Goal: Task Accomplishment & Management: Manage account settings

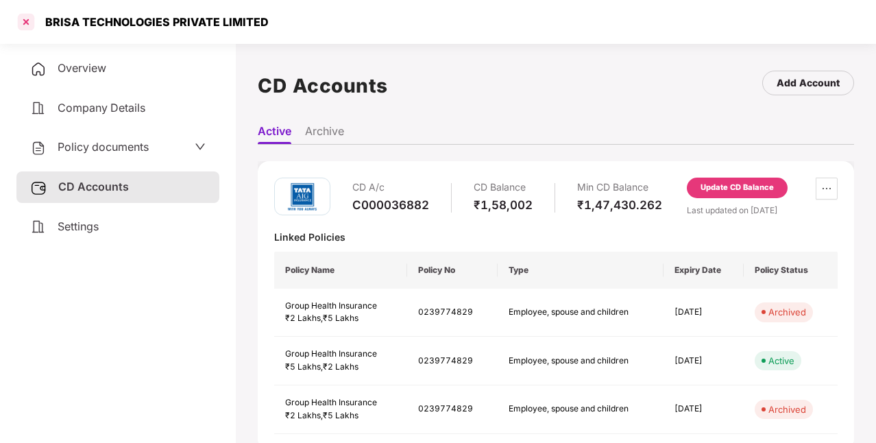
click at [32, 26] on div at bounding box center [26, 22] width 22 height 22
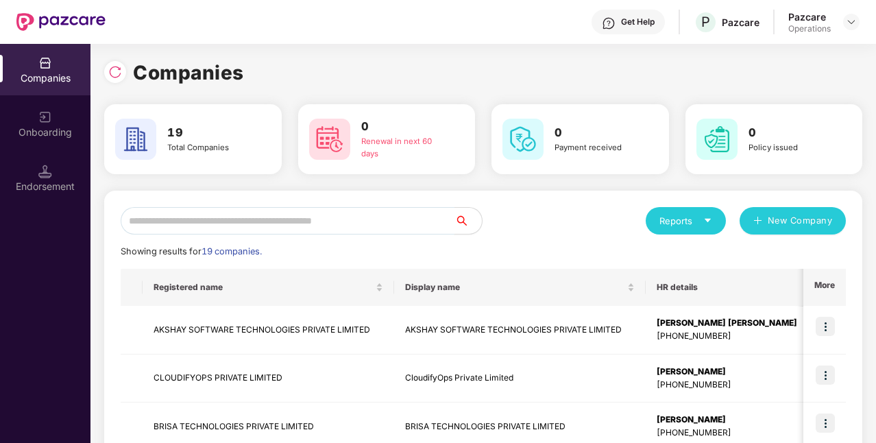
click at [415, 217] on input "text" at bounding box center [288, 220] width 334 height 27
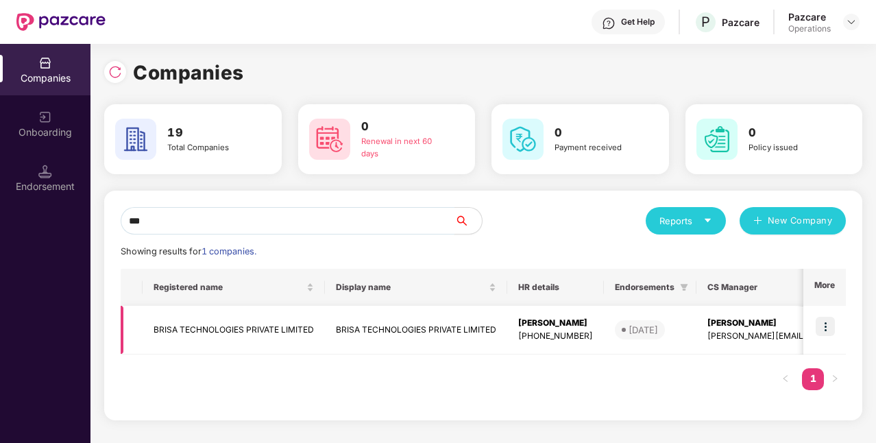
type input "***"
click at [823, 330] on img at bounding box center [824, 326] width 19 height 19
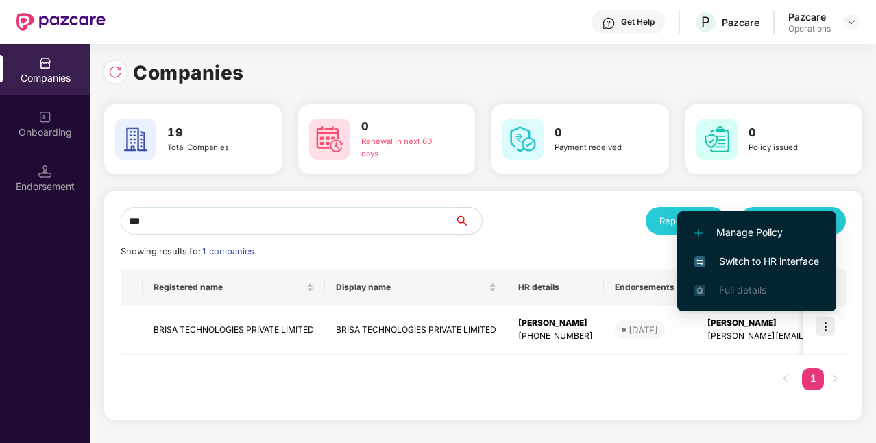
click at [755, 262] on span "Switch to HR interface" at bounding box center [756, 261] width 125 height 15
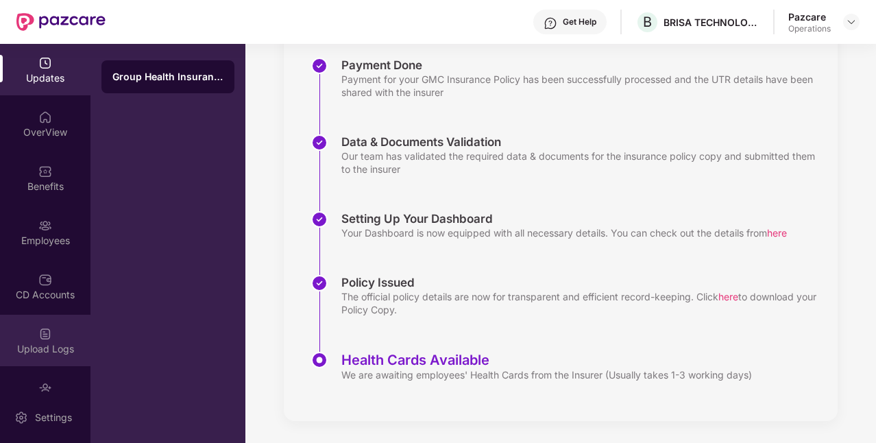
scroll to position [85, 0]
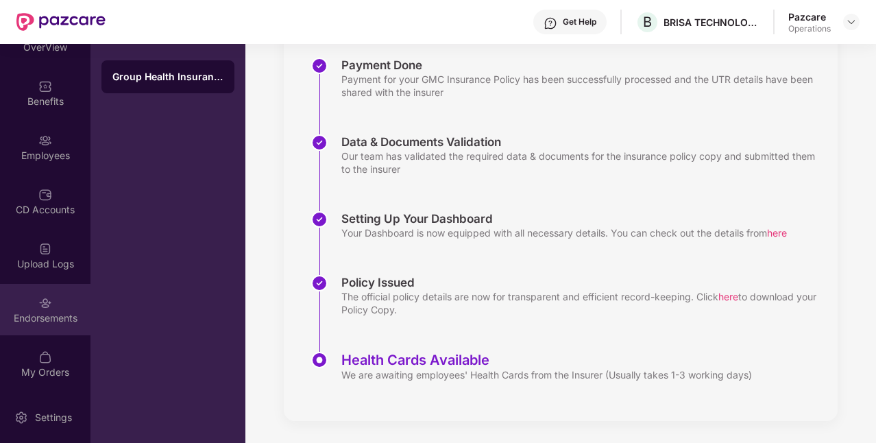
click at [48, 317] on div "Endorsements" at bounding box center [45, 318] width 90 height 14
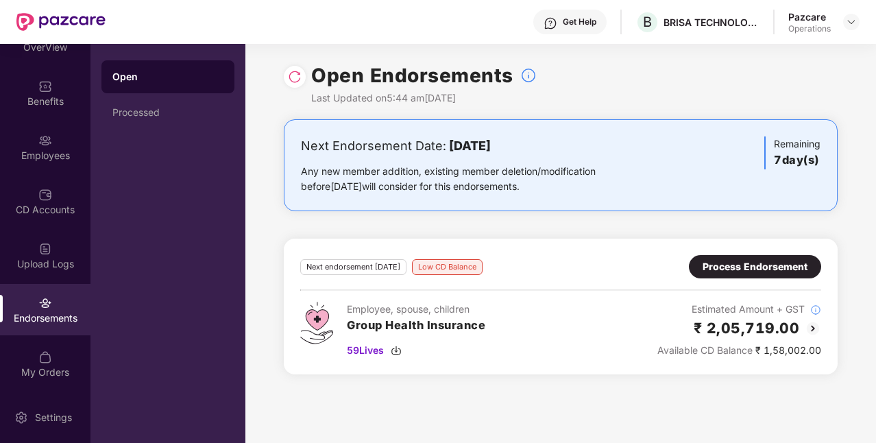
click at [717, 270] on div "Process Endorsement" at bounding box center [754, 266] width 105 height 15
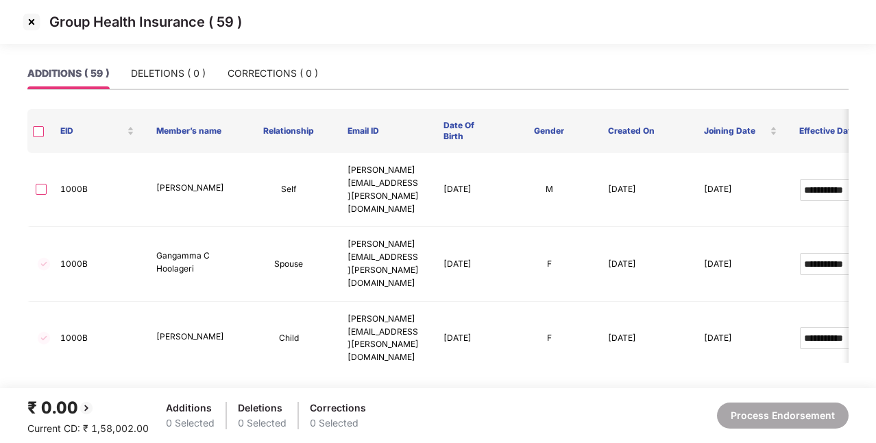
click at [37, 22] on img at bounding box center [32, 22] width 22 height 22
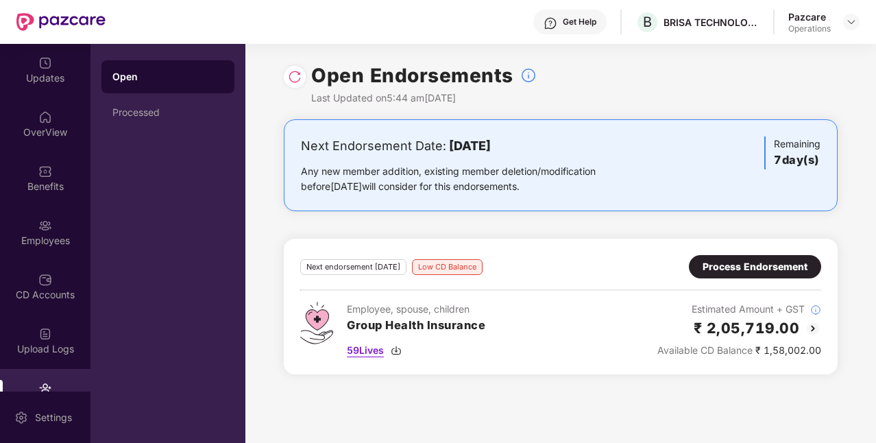
click at [395, 354] on img at bounding box center [396, 350] width 11 height 11
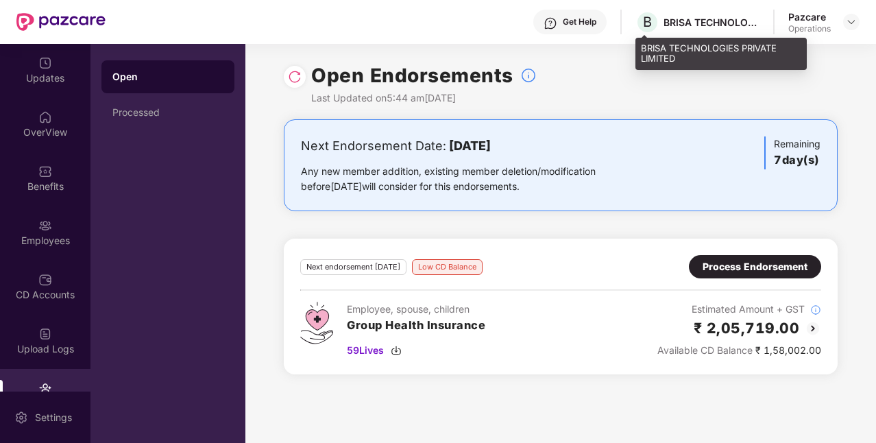
click at [711, 16] on div "BRISA TECHNOLOGIES PRIVATE LIMITED" at bounding box center [711, 22] width 96 height 13
copy div "BRISA TECHNOLOGIES PRIVATE LIMITED"
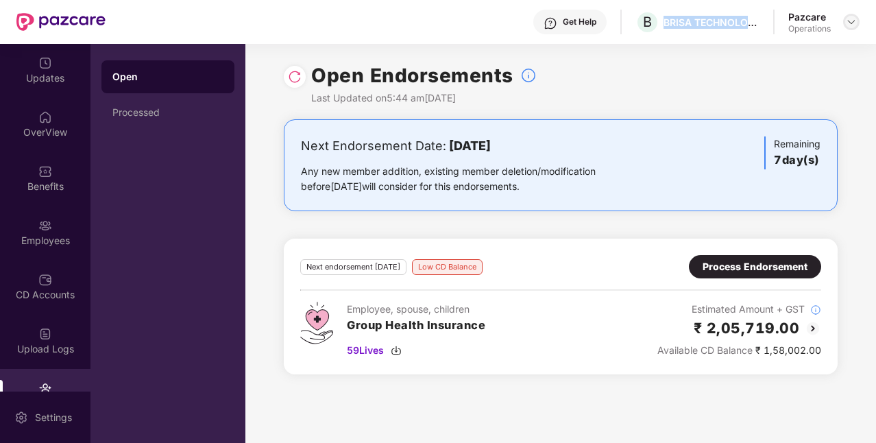
click at [855, 24] on img at bounding box center [851, 21] width 11 height 11
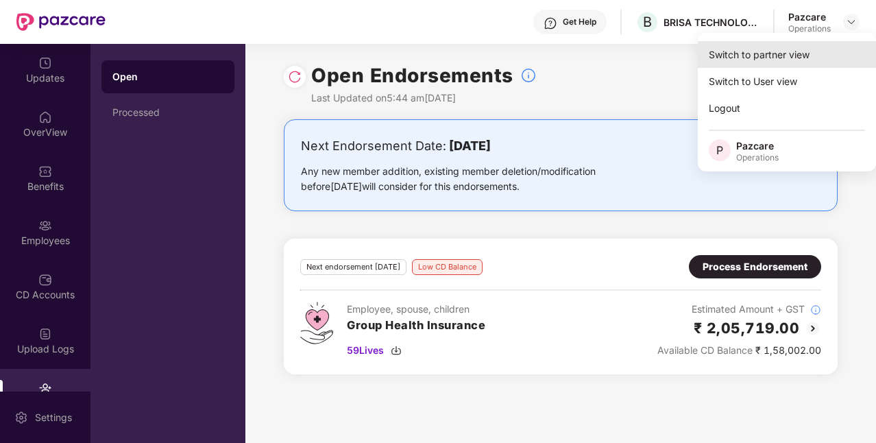
click at [788, 49] on div "Switch to partner view" at bounding box center [787, 54] width 178 height 27
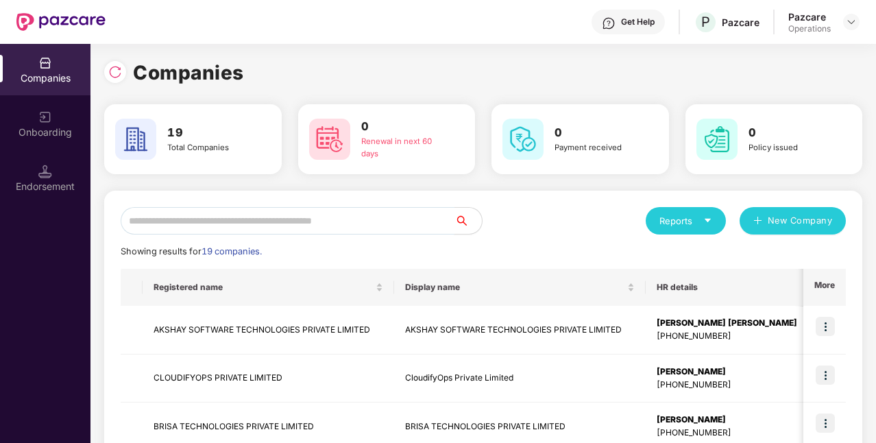
click at [342, 213] on input "text" at bounding box center [288, 220] width 334 height 27
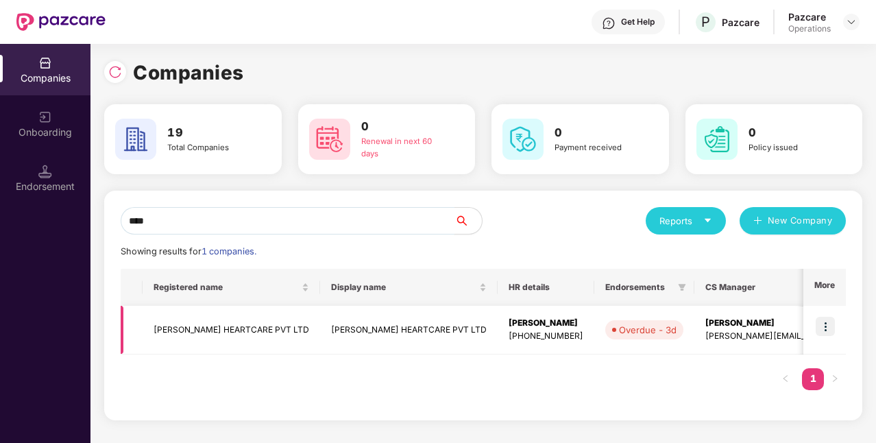
type input "****"
click at [818, 328] on img at bounding box center [824, 326] width 19 height 19
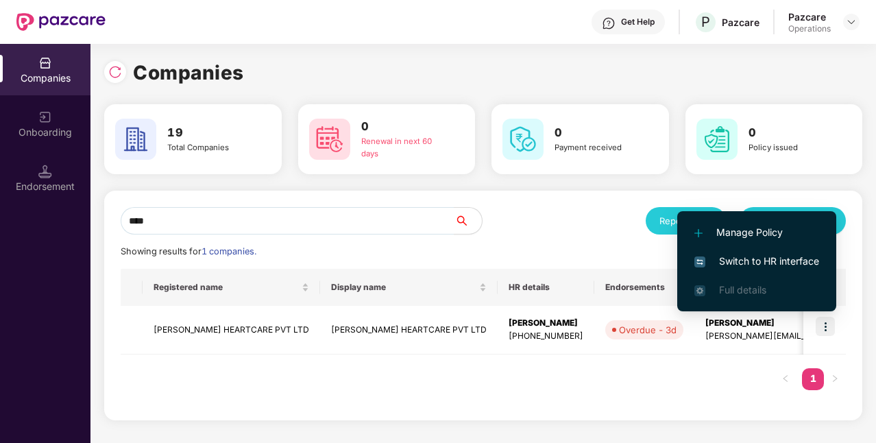
click at [772, 263] on span "Switch to HR interface" at bounding box center [756, 261] width 125 height 15
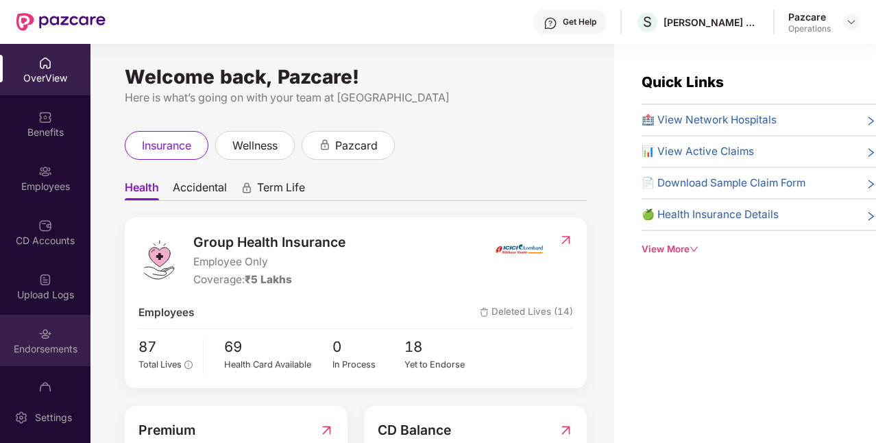
click at [58, 332] on div "Endorsements" at bounding box center [45, 340] width 90 height 51
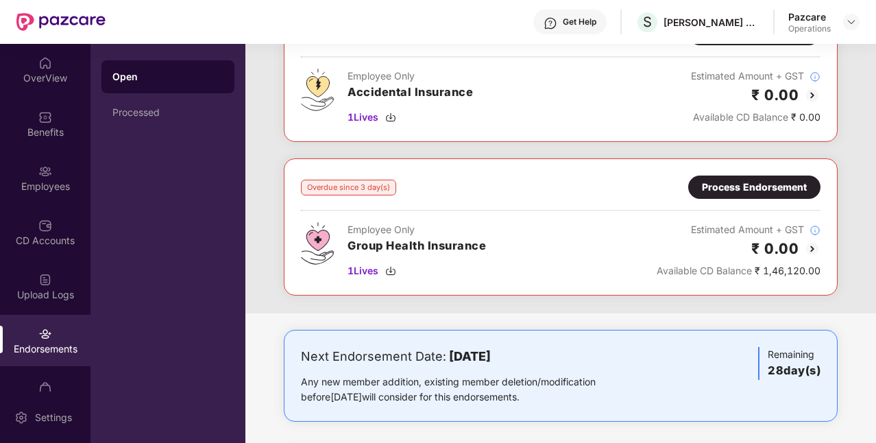
scroll to position [115, 0]
click at [857, 21] on div at bounding box center [851, 22] width 16 height 16
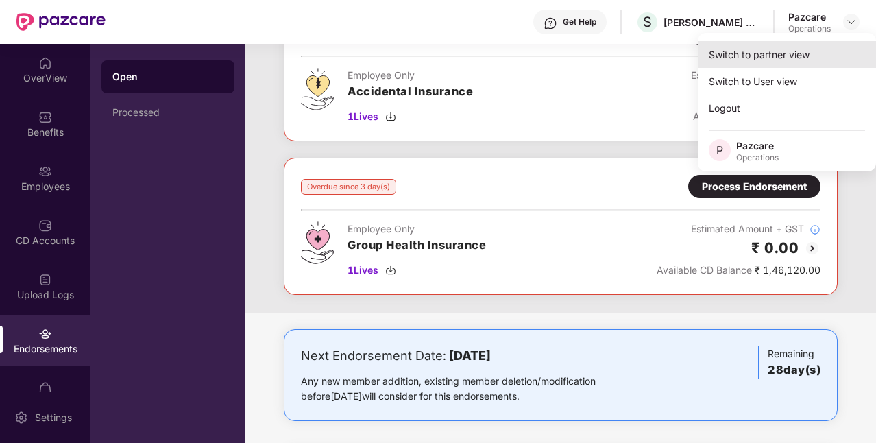
click at [791, 58] on div "Switch to partner view" at bounding box center [787, 54] width 178 height 27
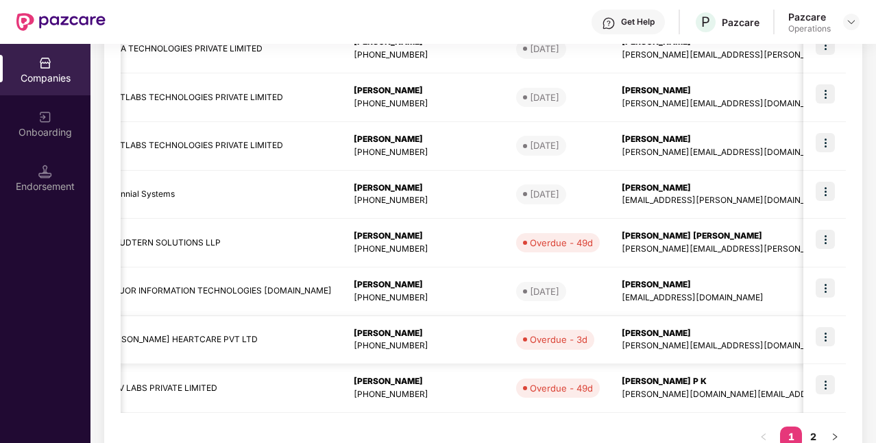
scroll to position [385, 0]
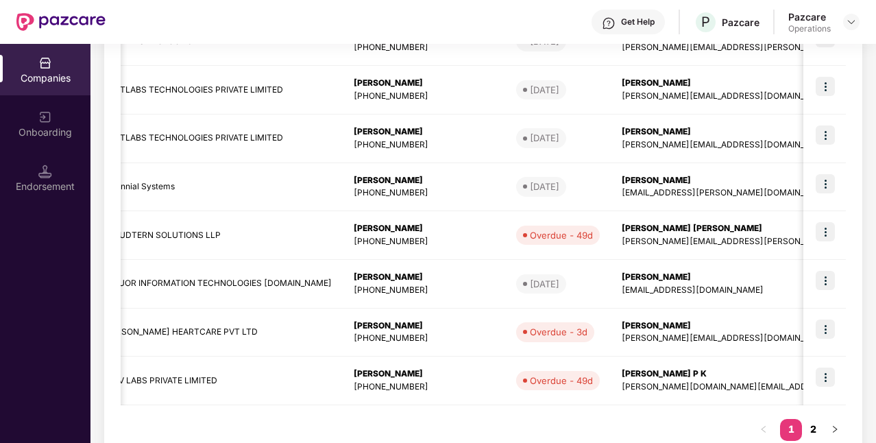
click at [815, 430] on link "2" at bounding box center [813, 429] width 22 height 21
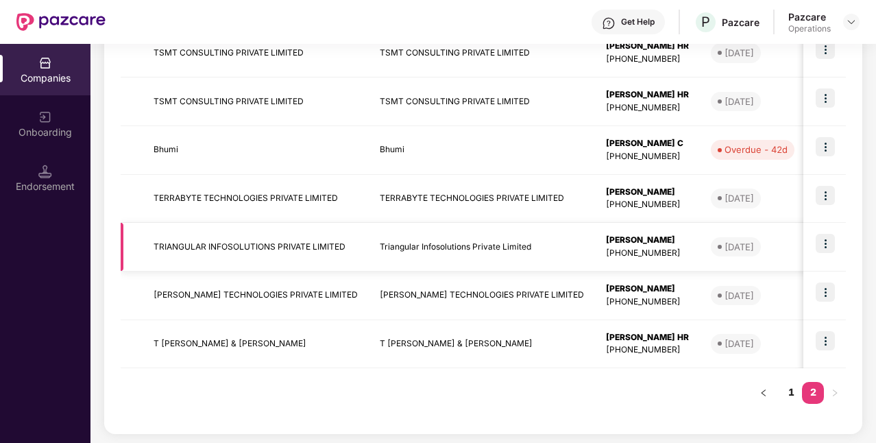
scroll to position [0, 0]
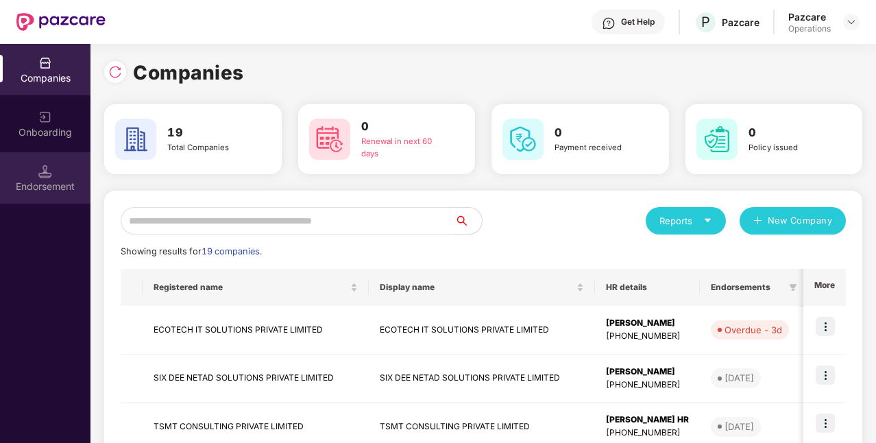
click at [63, 166] on div "Endorsement" at bounding box center [45, 177] width 90 height 51
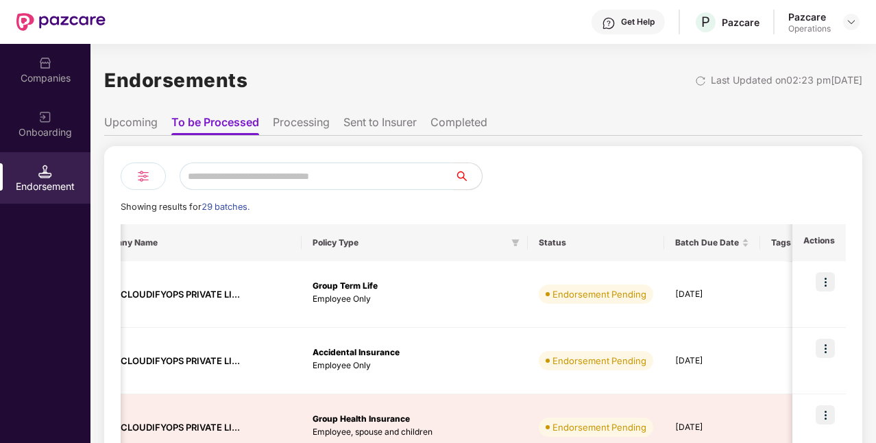
click at [125, 119] on li "Upcoming" at bounding box center [130, 125] width 53 height 20
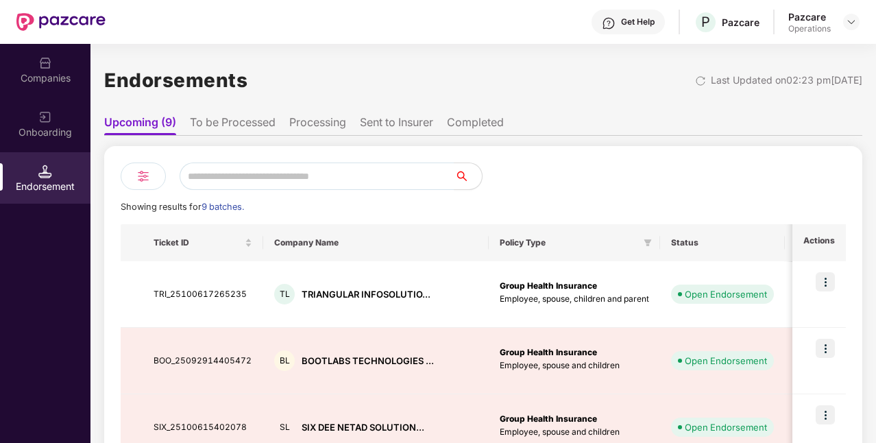
click at [249, 114] on ul "Upcoming (9) To be Processed Processing Sent to Insurer Completed" at bounding box center [483, 121] width 758 height 27
click at [249, 117] on li "To be Processed" at bounding box center [233, 125] width 86 height 20
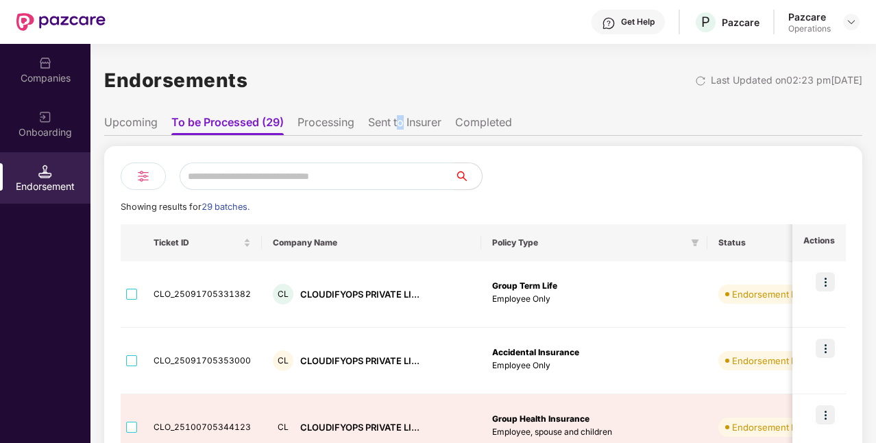
drag, startPoint x: 398, startPoint y: 108, endPoint x: 406, endPoint y: 125, distance: 19.3
click at [406, 125] on li "Sent to Insurer" at bounding box center [404, 125] width 73 height 20
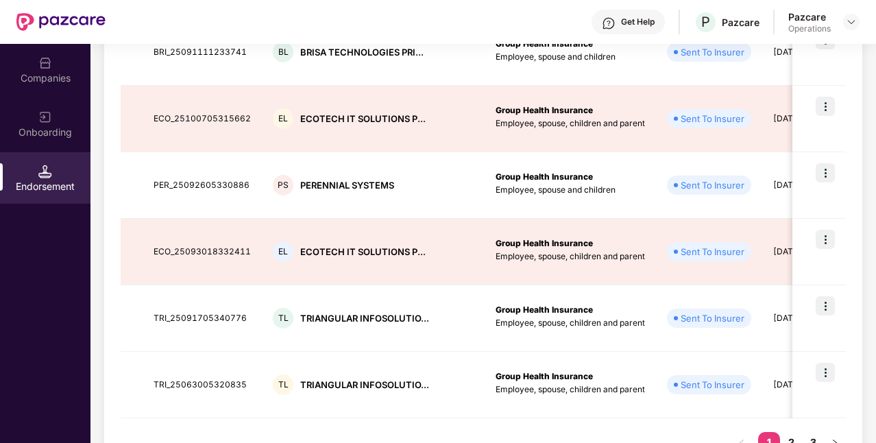
scroll to position [504, 0]
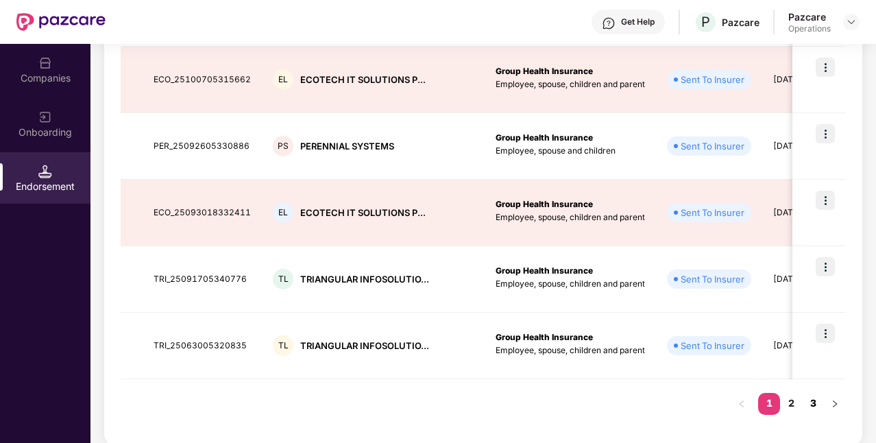
click at [804, 410] on link "3" at bounding box center [813, 403] width 22 height 21
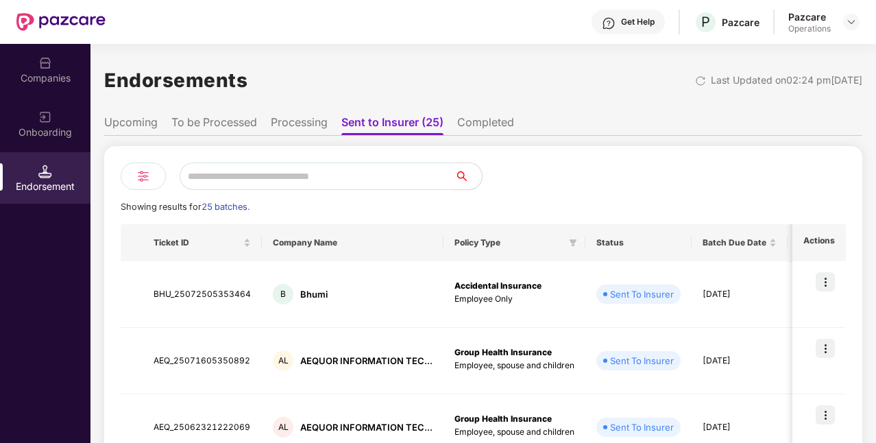
click at [493, 121] on li "Completed" at bounding box center [485, 125] width 57 height 20
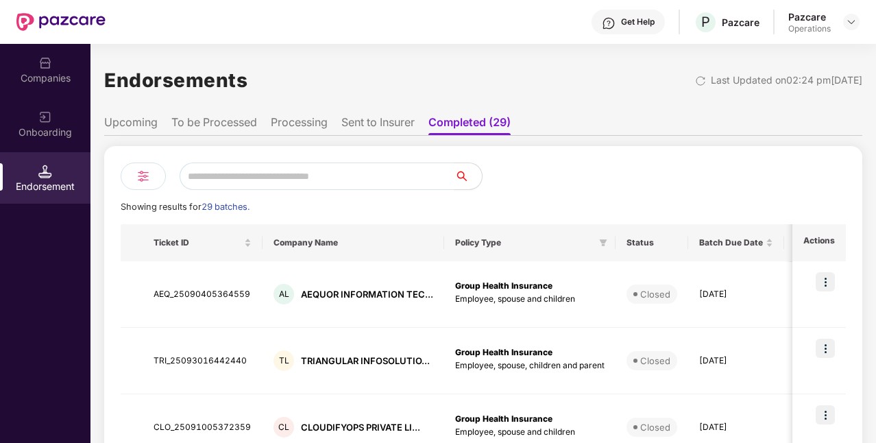
click at [321, 119] on li "Processing" at bounding box center [299, 125] width 57 height 20
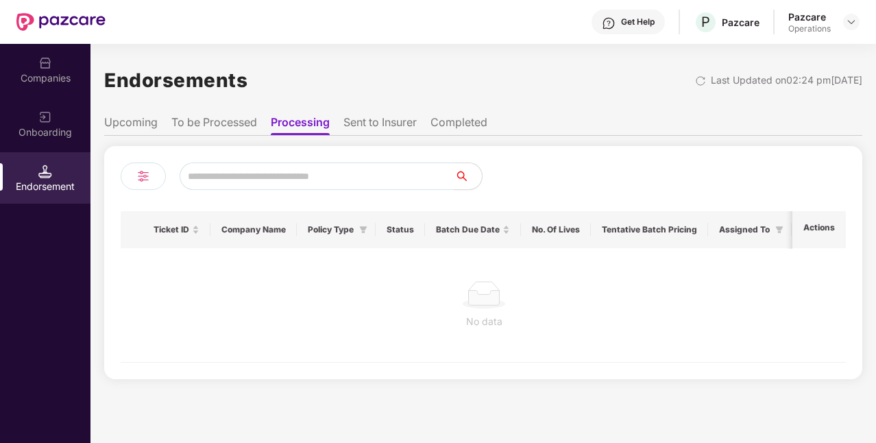
click at [365, 116] on li "Sent to Insurer" at bounding box center [379, 125] width 73 height 20
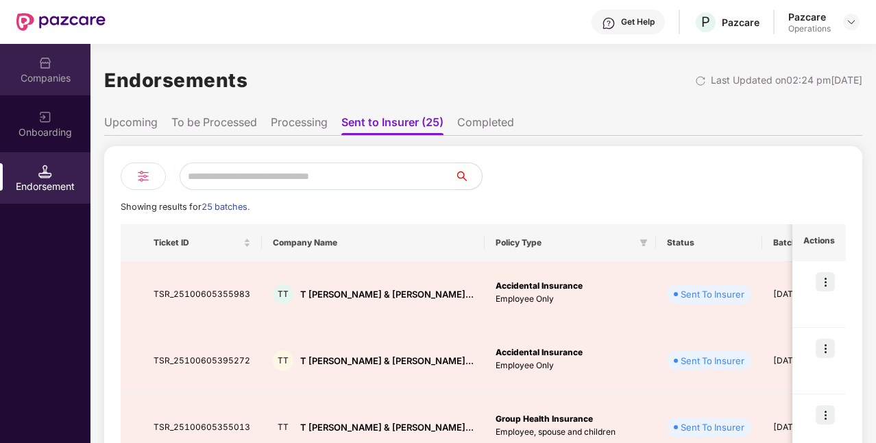
click at [45, 93] on div "Companies" at bounding box center [45, 69] width 90 height 51
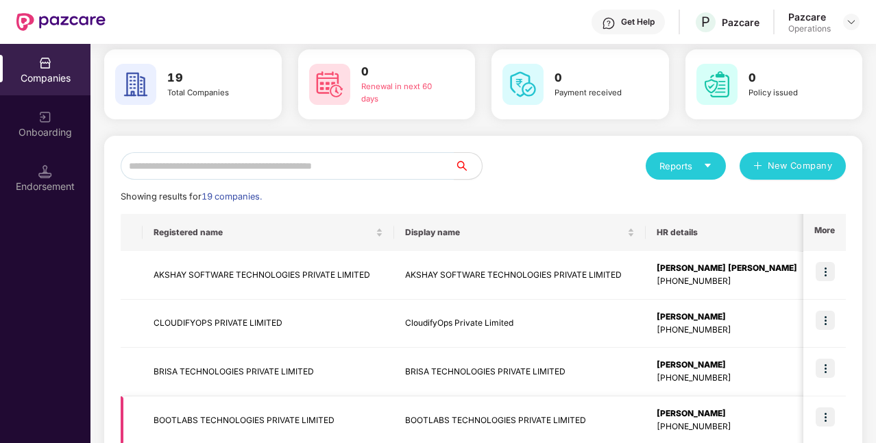
scroll to position [0, 0]
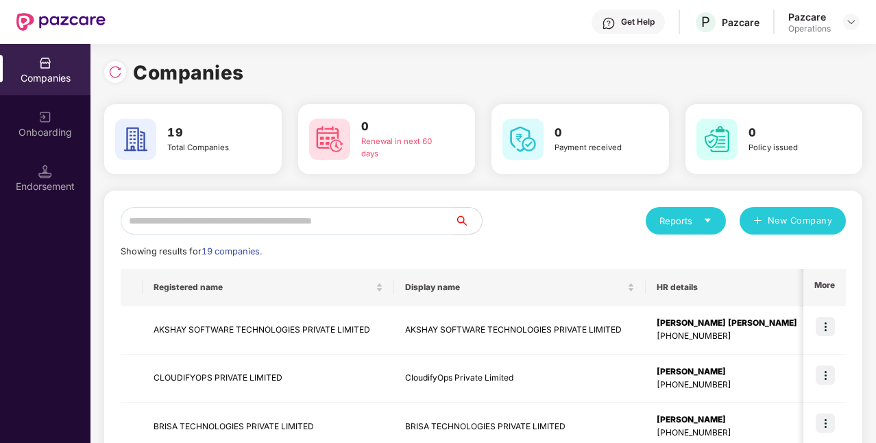
click at [396, 222] on input "text" at bounding box center [288, 220] width 334 height 27
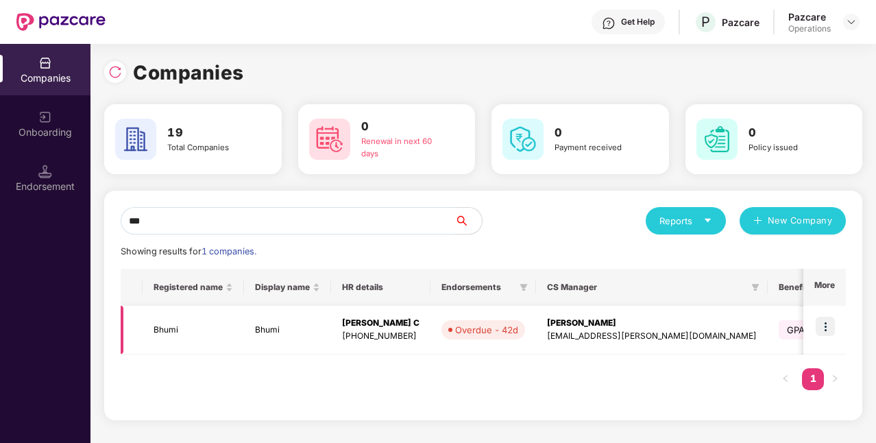
type input "***"
click at [284, 333] on td "Bhumi" at bounding box center [287, 330] width 87 height 49
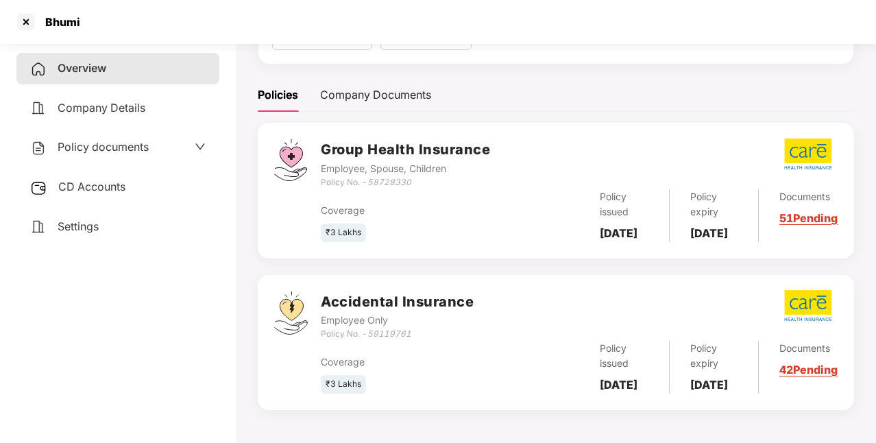
scroll to position [99, 0]
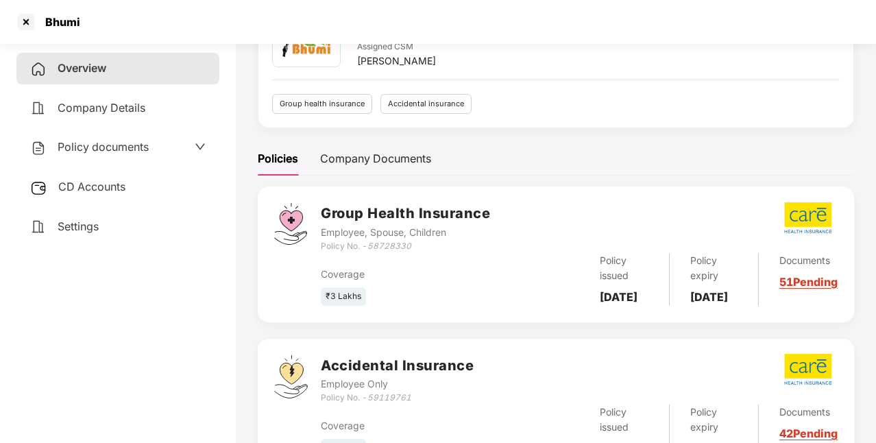
click at [136, 145] on span "Policy documents" at bounding box center [103, 147] width 91 height 14
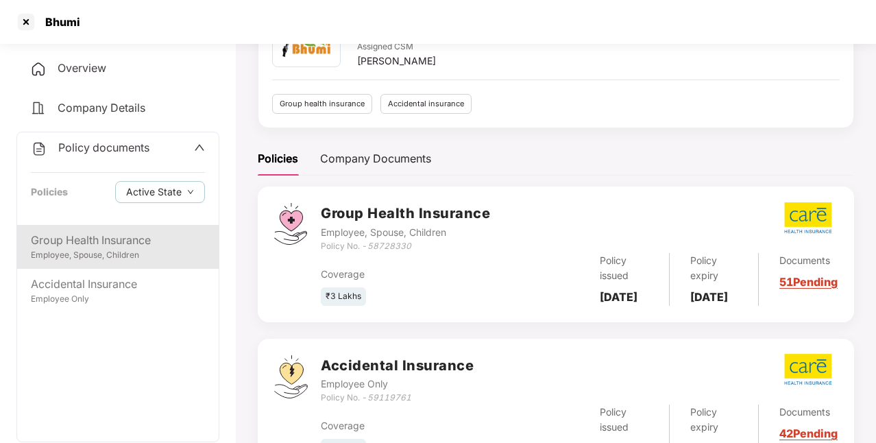
click at [162, 247] on div "Group Health Insurance" at bounding box center [118, 240] width 174 height 17
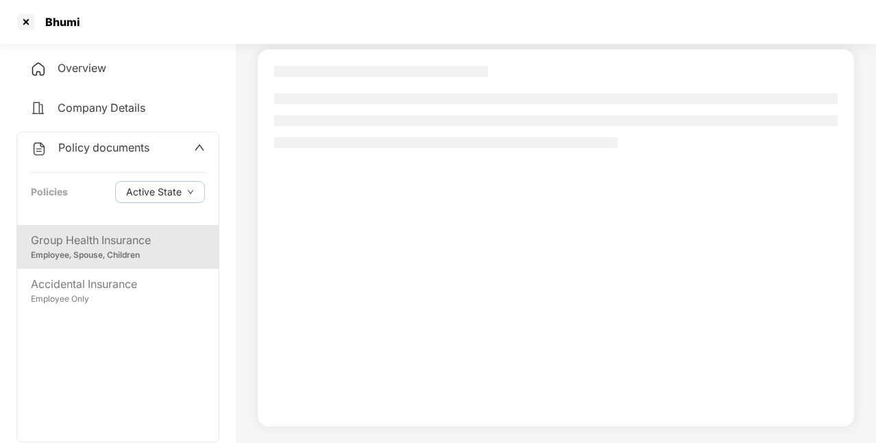
scroll to position [88, 0]
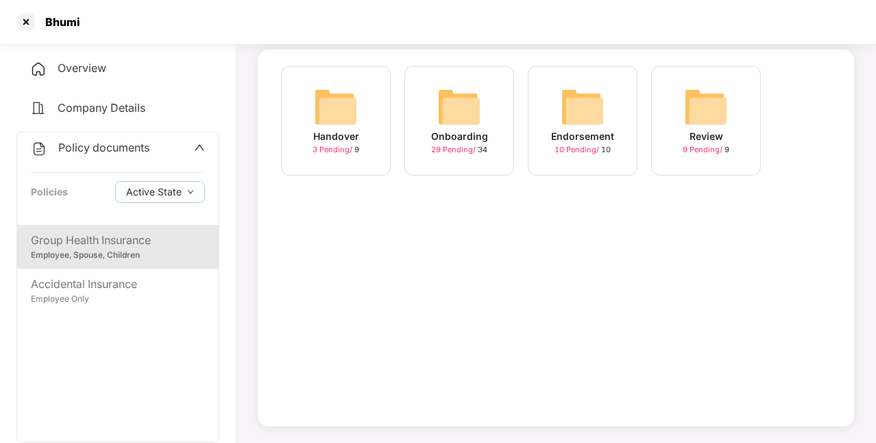
click at [570, 126] on img at bounding box center [583, 107] width 44 height 44
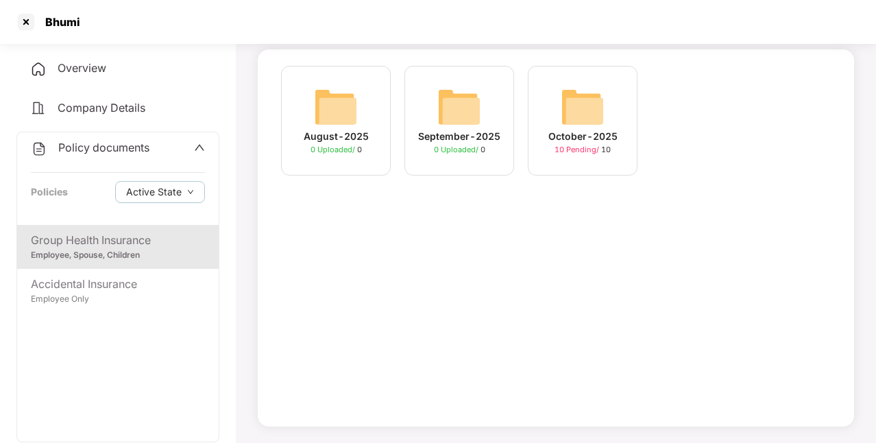
scroll to position [77, 0]
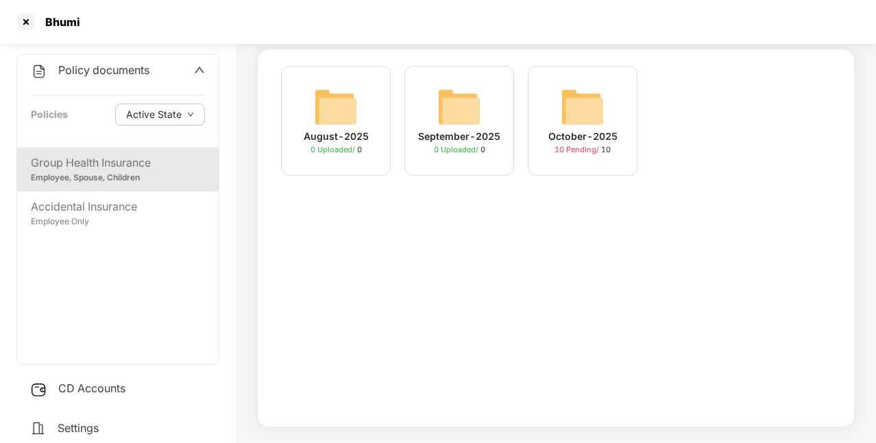
click at [96, 421] on span "Settings" at bounding box center [78, 428] width 41 height 14
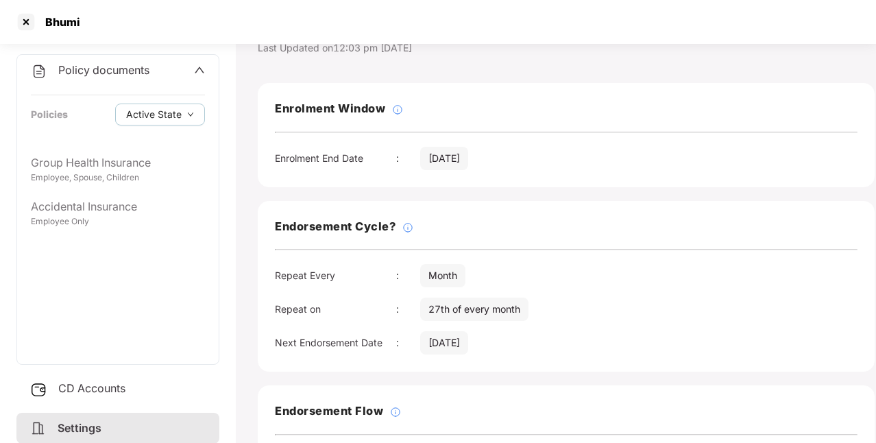
scroll to position [43, 0]
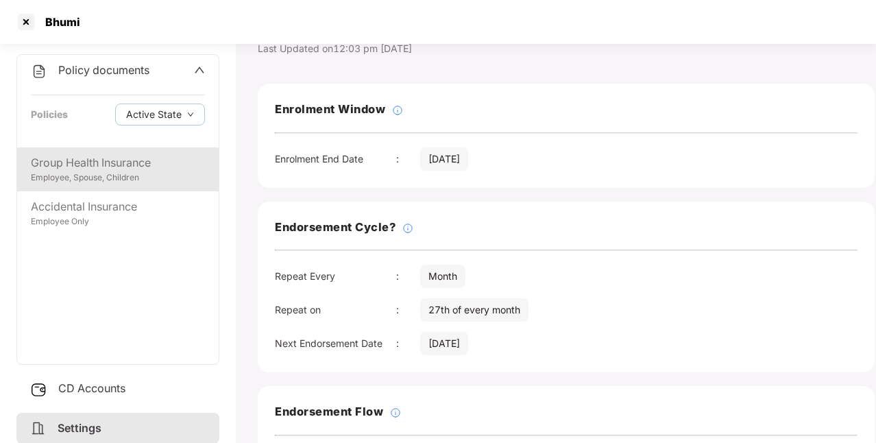
click at [137, 184] on div "Group Health Insurance Employee, Spouse, Children" at bounding box center [117, 169] width 201 height 44
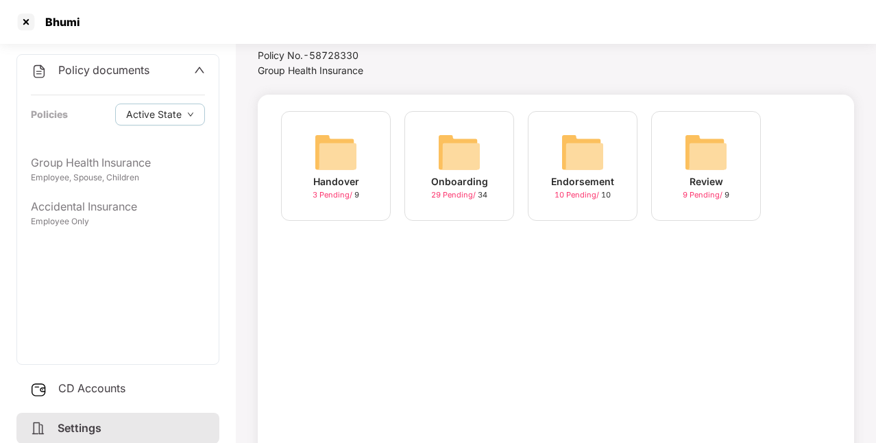
click at [583, 199] on span "10 Pending /" at bounding box center [577, 195] width 47 height 10
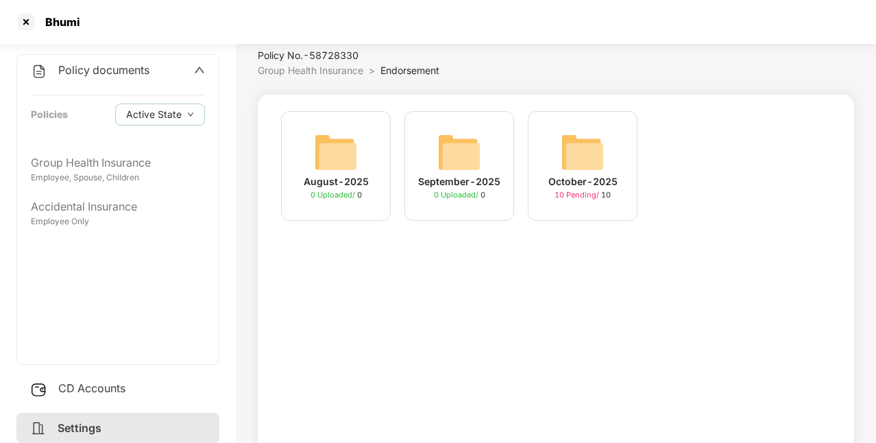
click at [583, 199] on span "10 Pending /" at bounding box center [577, 195] width 47 height 10
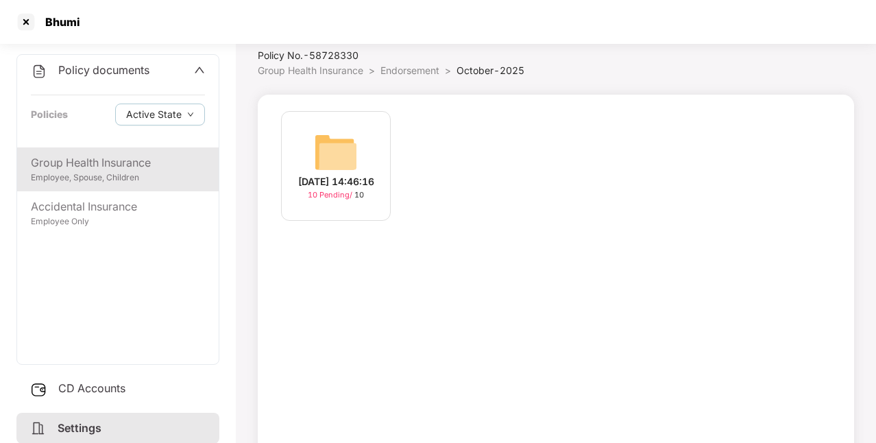
click at [145, 169] on div "Group Health Insurance" at bounding box center [118, 162] width 174 height 17
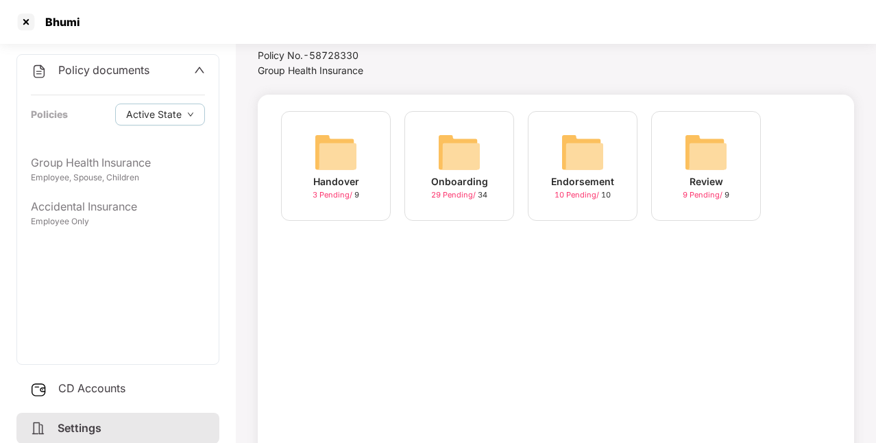
click at [476, 184] on div "Onboarding" at bounding box center [459, 181] width 57 height 15
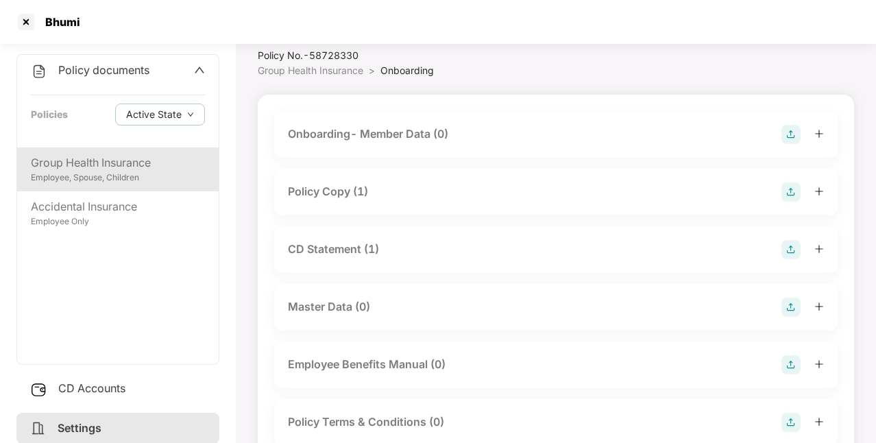
click at [140, 171] on div "Group Health Insurance" at bounding box center [118, 162] width 174 height 17
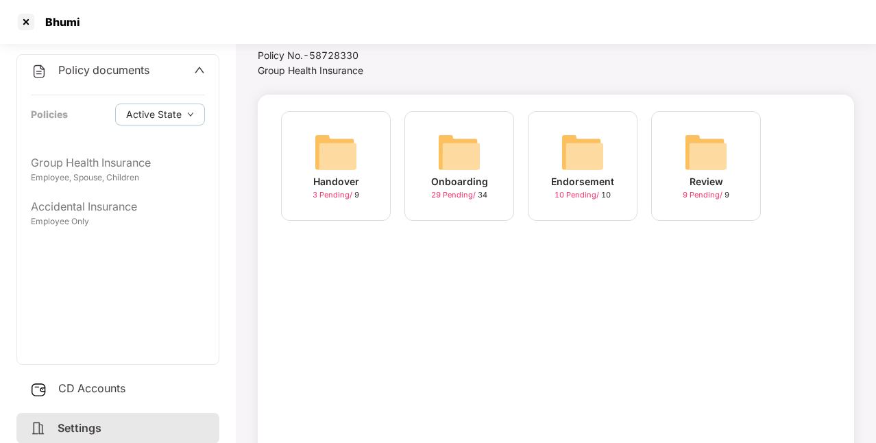
click at [622, 181] on div "Endorsement 10 Pending / 10" at bounding box center [583, 166] width 110 height 110
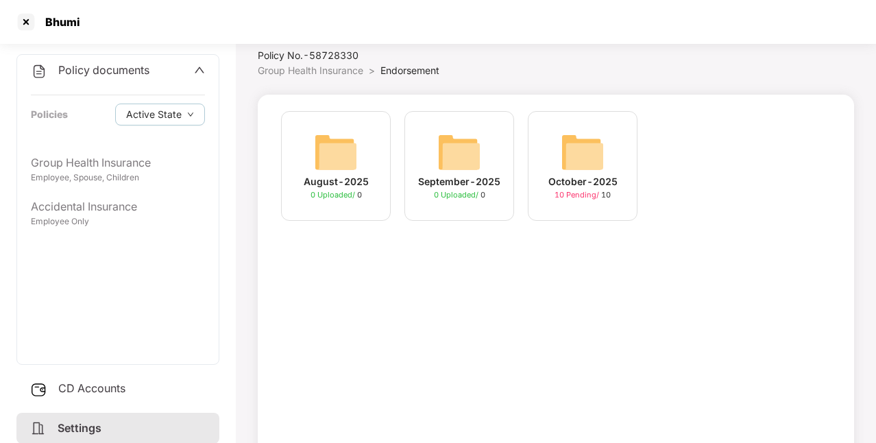
click at [486, 192] on div "September-2025 0 Uploaded / 0" at bounding box center [459, 166] width 110 height 110
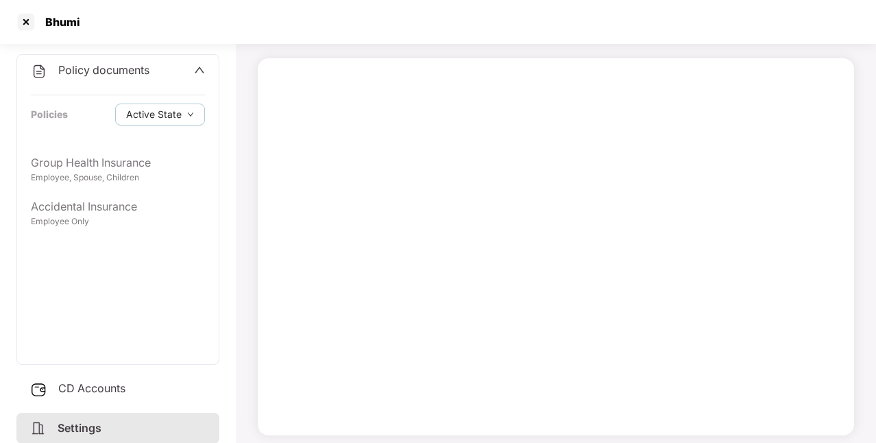
scroll to position [83, 0]
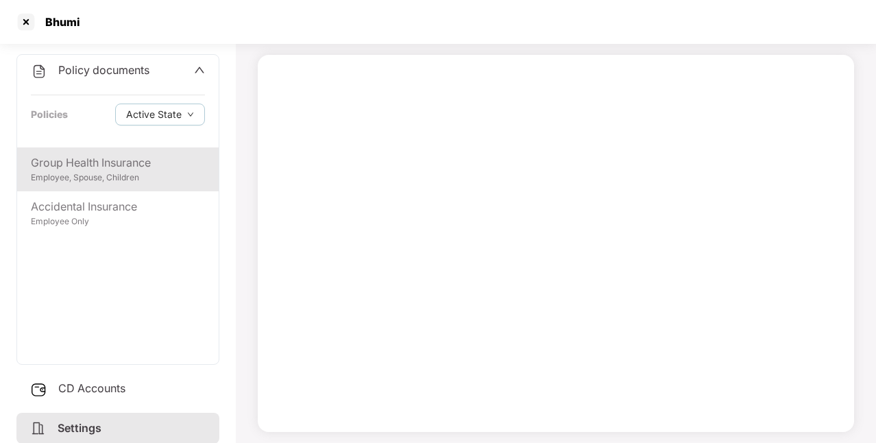
click at [180, 181] on div "Employee, Spouse, Children" at bounding box center [118, 177] width 174 height 13
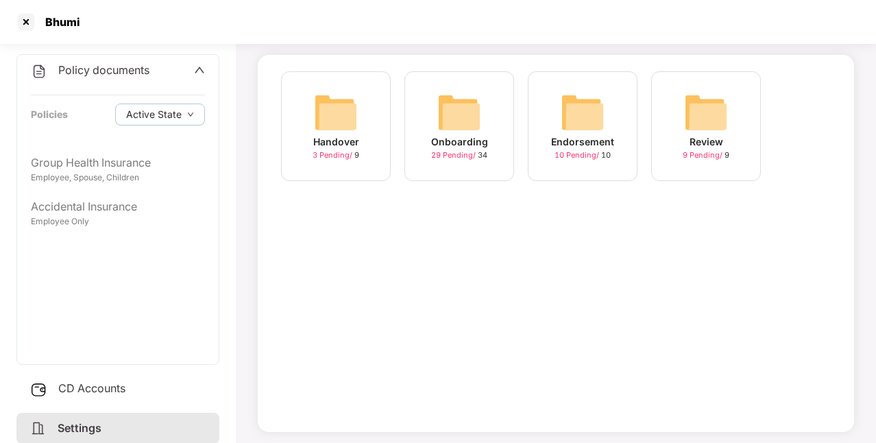
click at [618, 132] on div "Endorsement 10 Pending / 10" at bounding box center [583, 126] width 110 height 110
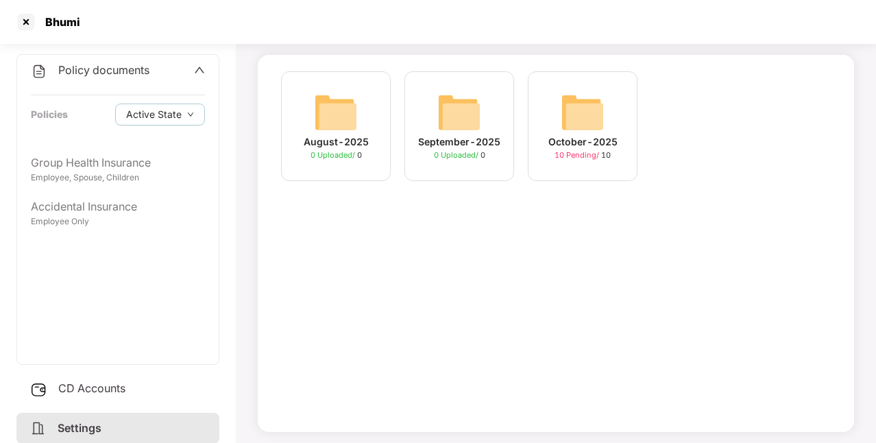
click at [591, 141] on div "October-2025" at bounding box center [582, 141] width 69 height 15
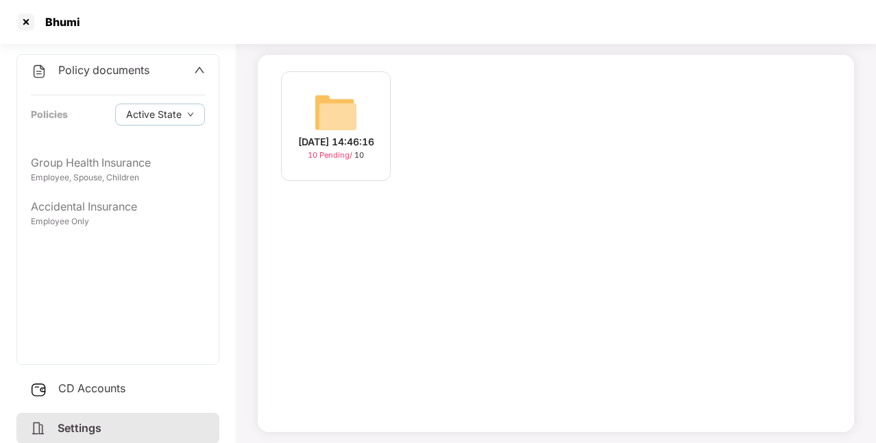
click at [591, 141] on div "[DATE] 14:46:16 10 Pending / 10" at bounding box center [555, 132] width 563 height 123
click at [308, 160] on span "10 Pending /" at bounding box center [331, 155] width 47 height 10
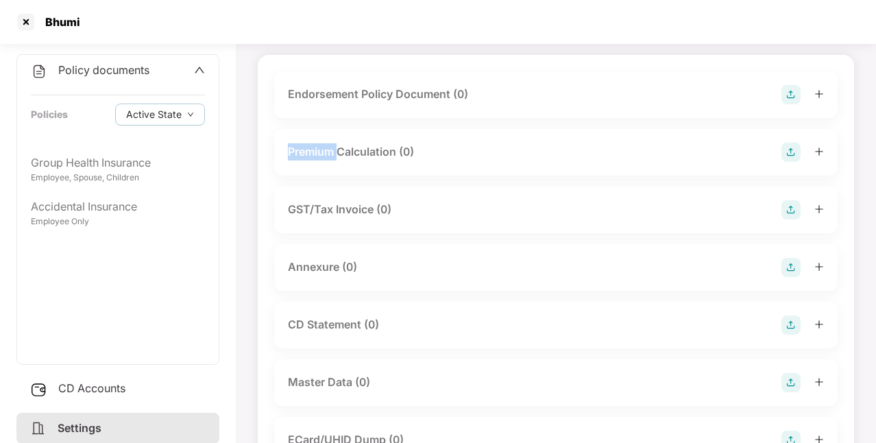
click at [308, 167] on div "Premium Calculation (0)" at bounding box center [555, 152] width 563 height 47
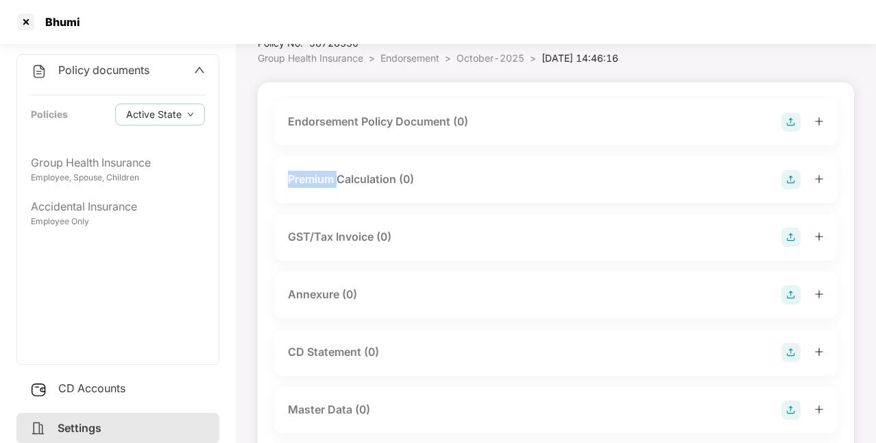
click at [789, 115] on img at bounding box center [790, 121] width 19 height 19
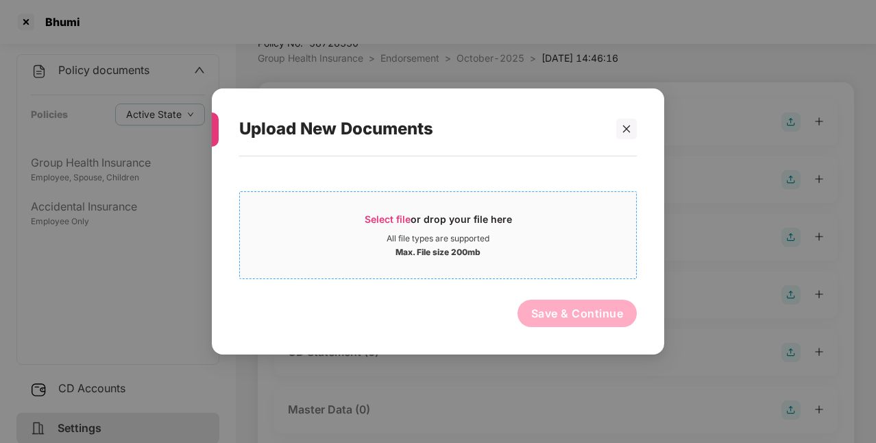
click at [386, 211] on span "Select file or drop your file here All file types are supported Max. File size …" at bounding box center [438, 235] width 396 height 66
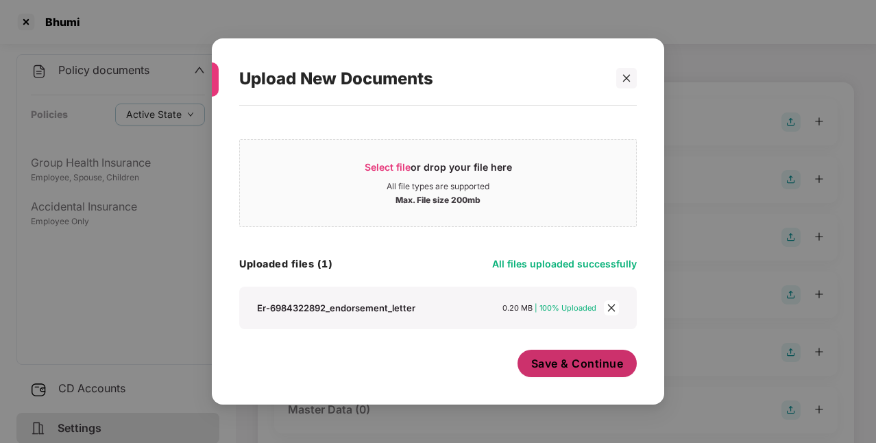
scroll to position [1, 0]
click at [567, 368] on span "Save & Continue" at bounding box center [577, 363] width 93 height 15
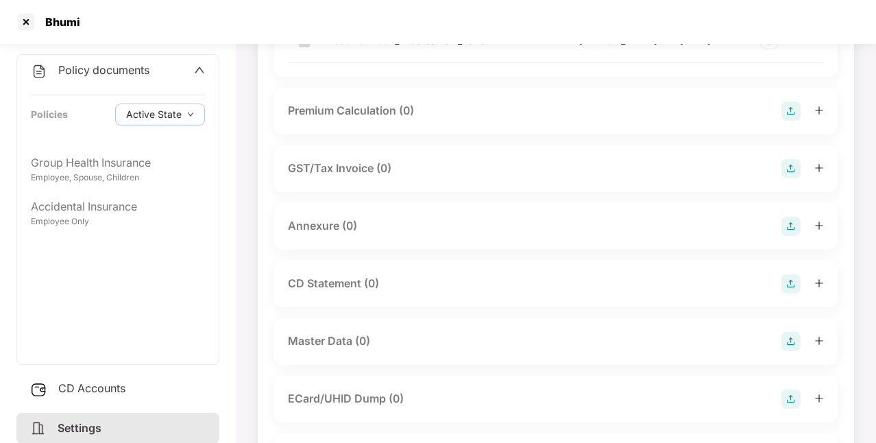
scroll to position [239, 0]
click at [793, 217] on img at bounding box center [790, 224] width 19 height 19
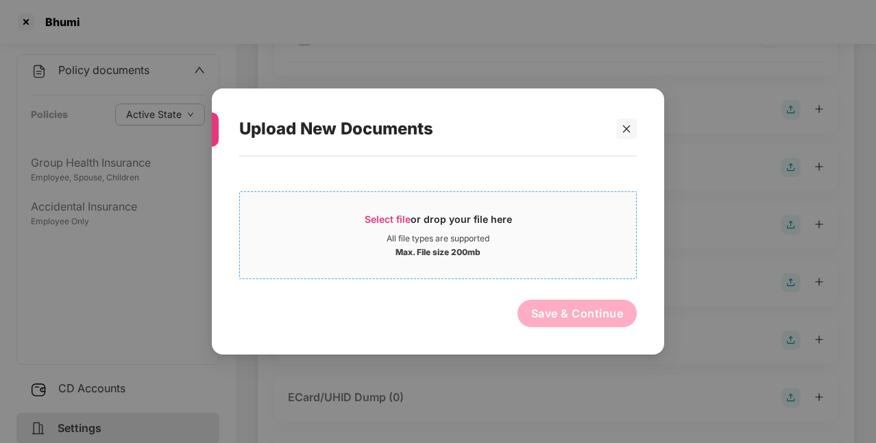
click at [400, 217] on span "Select file" at bounding box center [388, 219] width 46 height 12
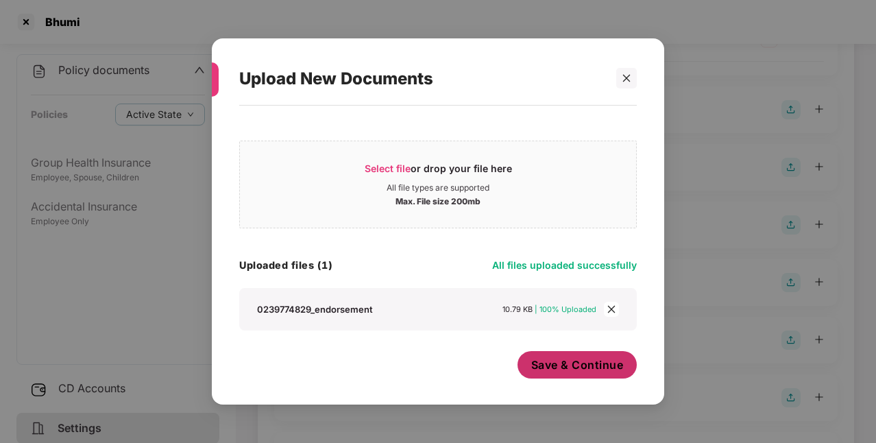
click at [548, 368] on span "Save & Continue" at bounding box center [577, 364] width 93 height 15
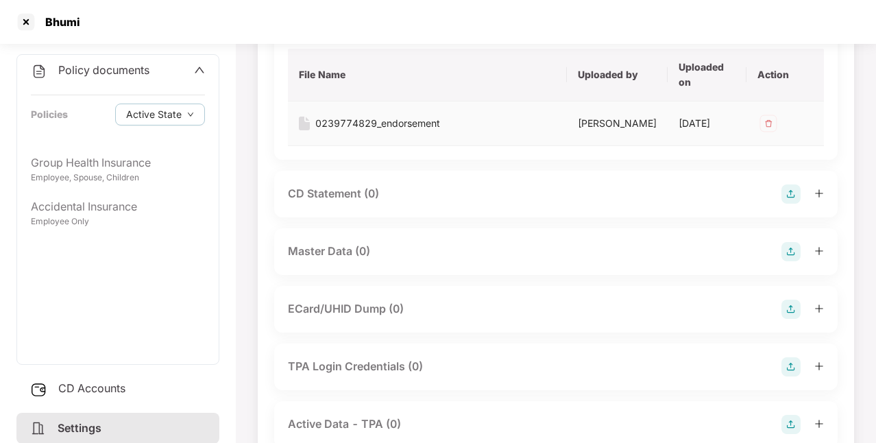
scroll to position [443, 0]
click at [791, 250] on img at bounding box center [790, 250] width 19 height 19
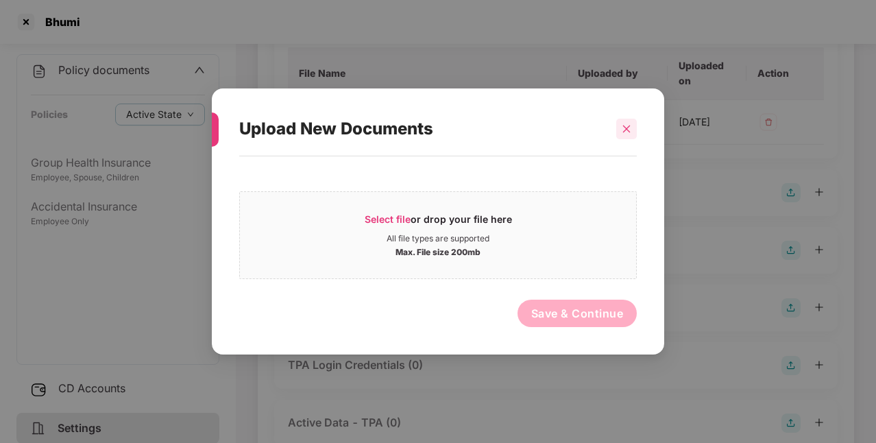
click at [626, 132] on icon "close" at bounding box center [627, 129] width 10 height 10
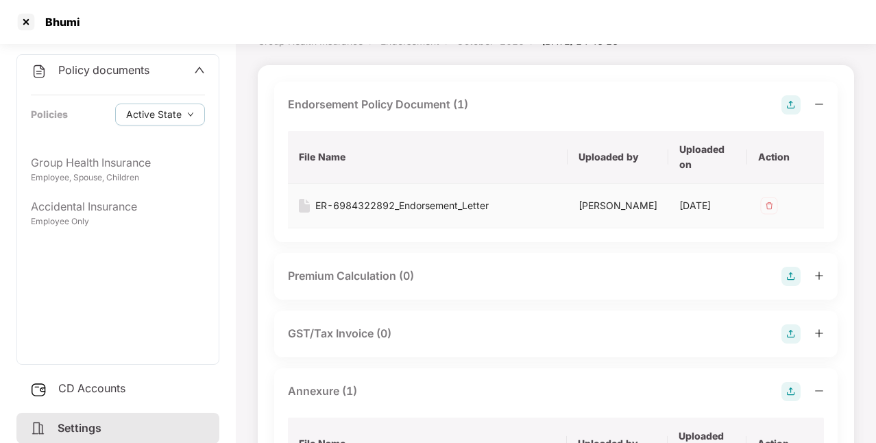
scroll to position [76, 0]
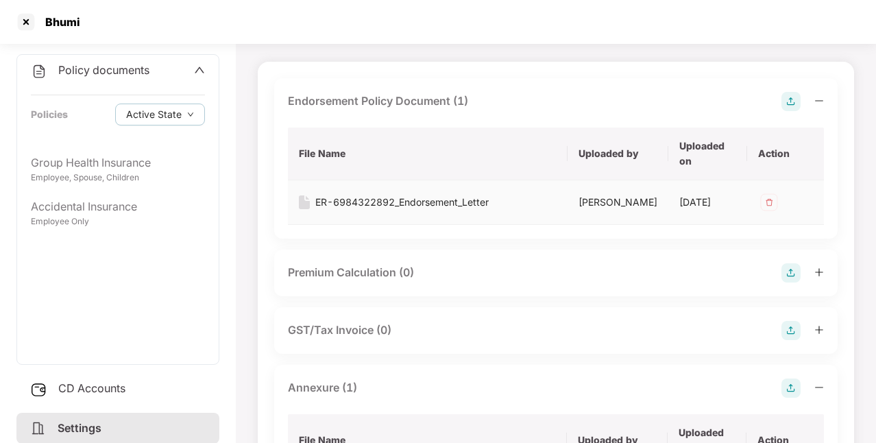
click at [767, 196] on img at bounding box center [769, 202] width 22 height 22
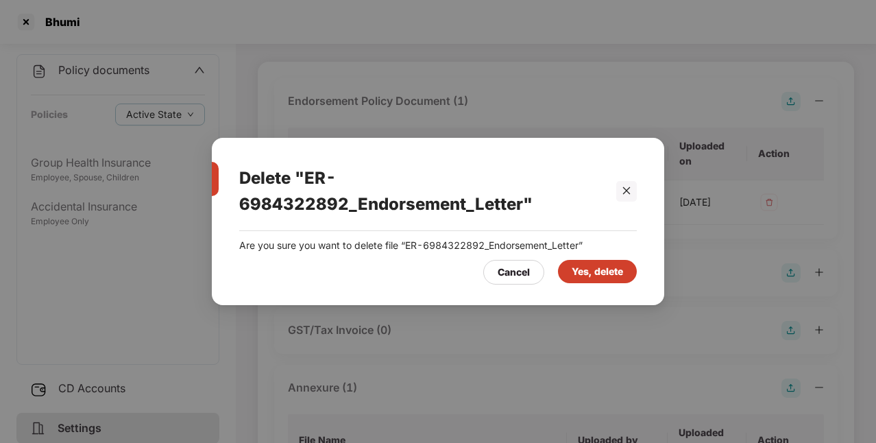
click at [584, 273] on div "Yes, delete" at bounding box center [596, 271] width 51 height 15
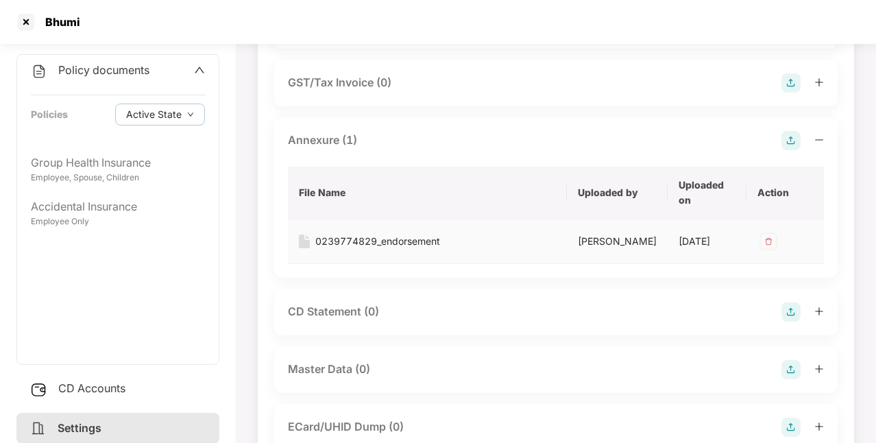
scroll to position [324, 0]
click at [762, 244] on img at bounding box center [768, 241] width 22 height 22
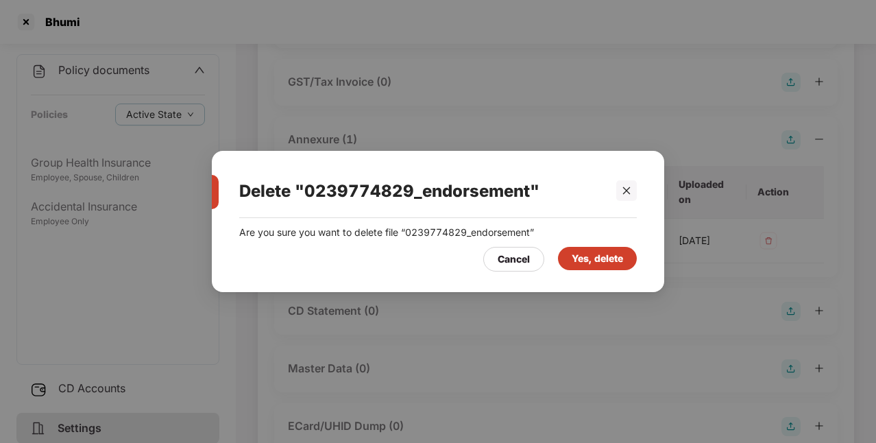
click at [624, 263] on div "Yes, delete" at bounding box center [597, 258] width 79 height 23
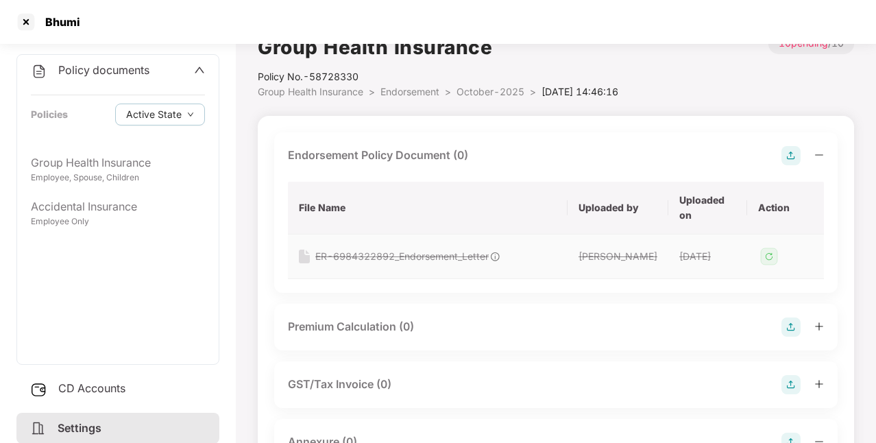
scroll to position [21, 0]
click at [788, 160] on img at bounding box center [790, 156] width 19 height 19
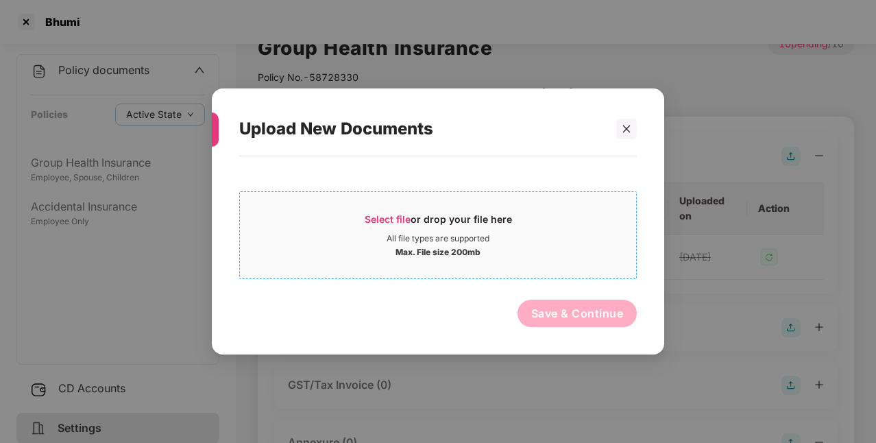
click at [397, 220] on span "Select file" at bounding box center [388, 219] width 46 height 12
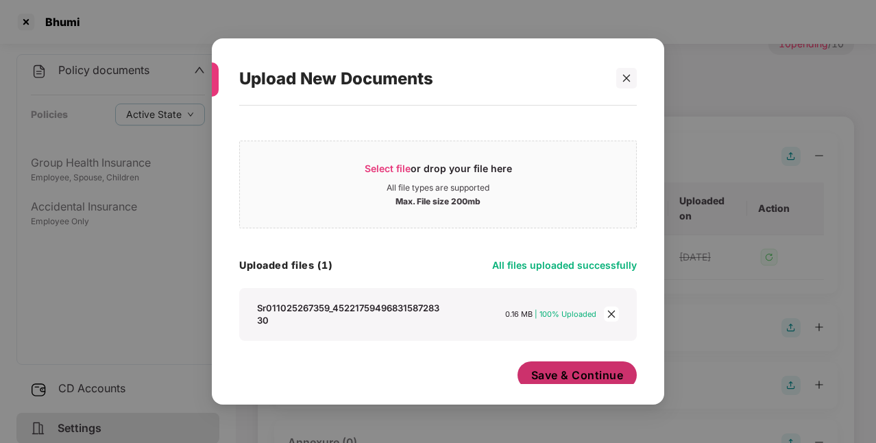
click at [590, 368] on span "Save & Continue" at bounding box center [577, 374] width 93 height 15
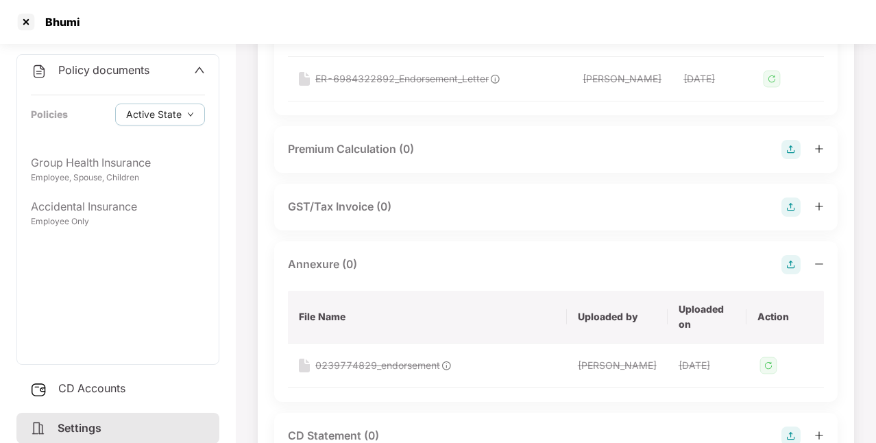
scroll to position [271, 0]
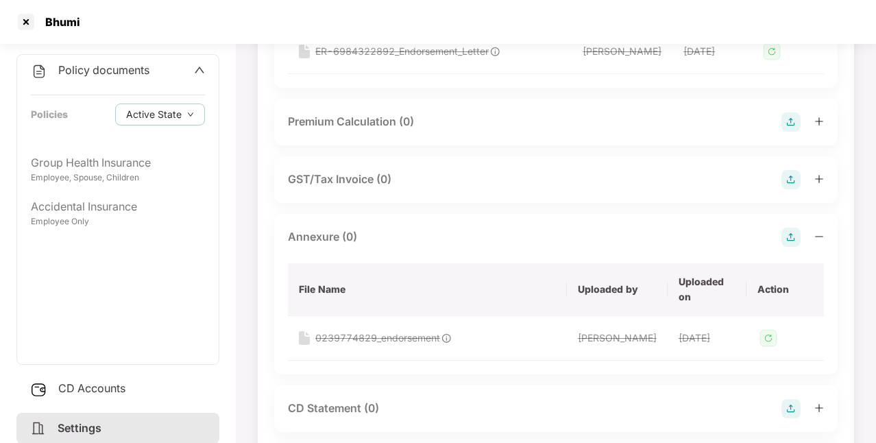
click at [796, 237] on img at bounding box center [790, 236] width 19 height 19
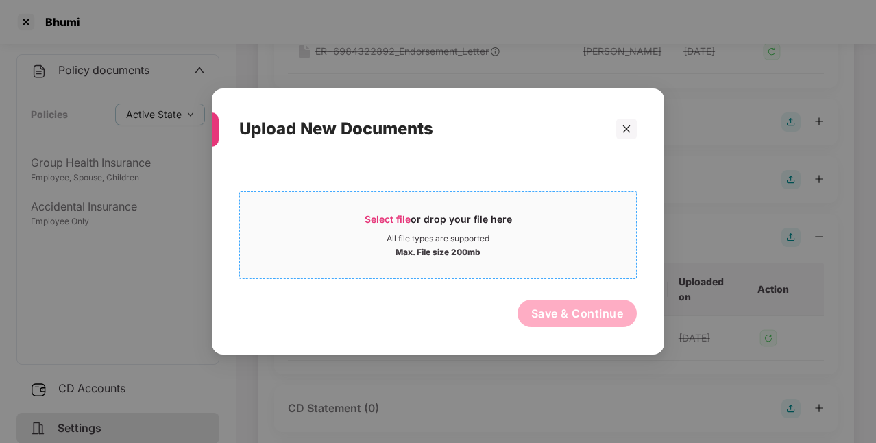
click at [399, 213] on span "Select file" at bounding box center [388, 219] width 46 height 12
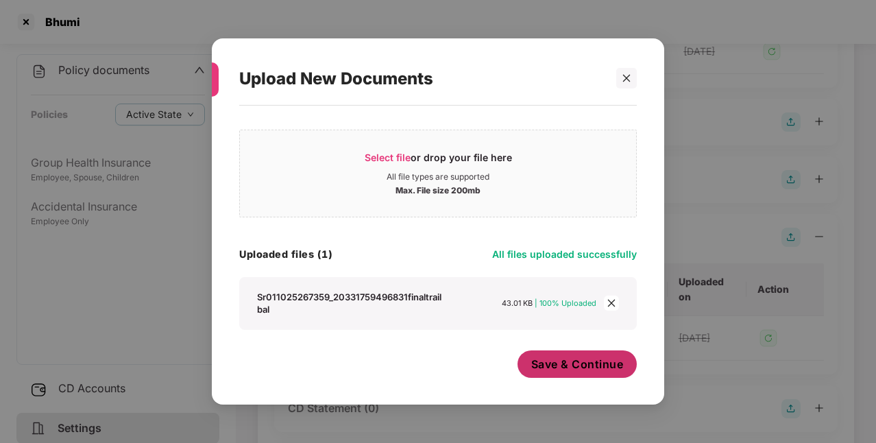
scroll to position [11, 0]
click at [570, 367] on span "Save & Continue" at bounding box center [577, 363] width 93 height 15
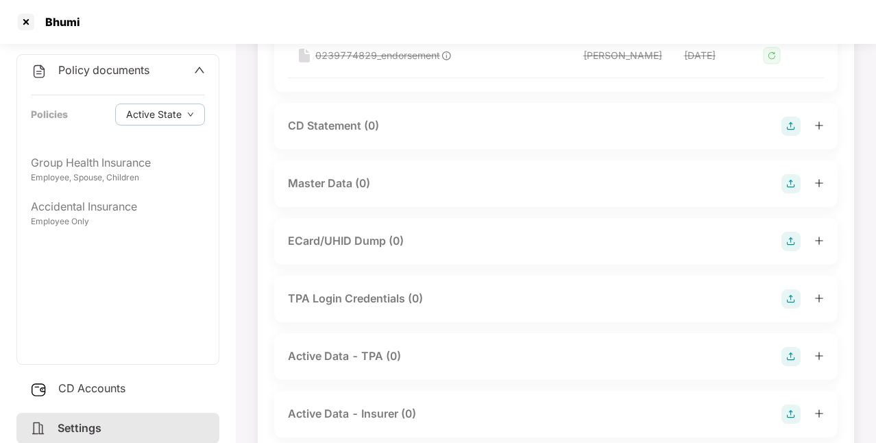
scroll to position [599, 0]
click at [795, 179] on img at bounding box center [790, 182] width 19 height 19
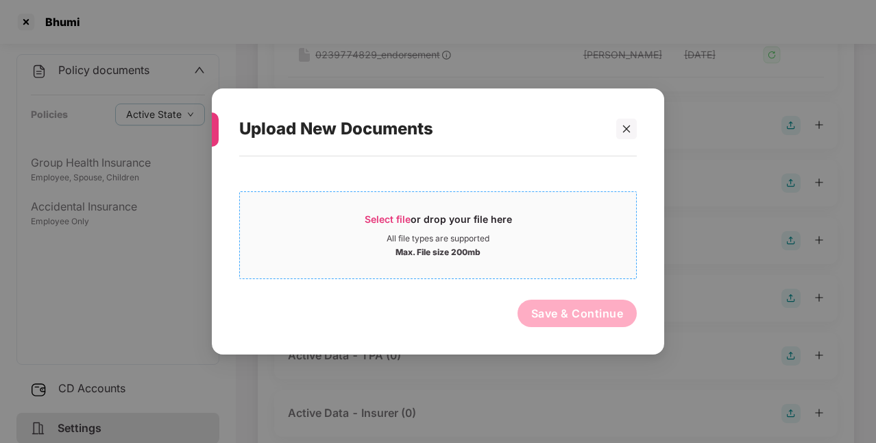
click at [411, 214] on div "Select file or drop your file here" at bounding box center [438, 222] width 147 height 21
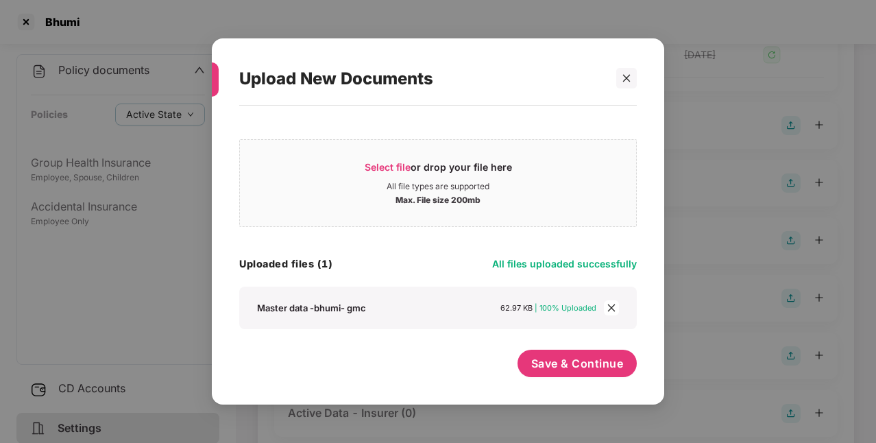
scroll to position [1, 0]
click at [622, 368] on span "Save & Continue" at bounding box center [577, 363] width 93 height 15
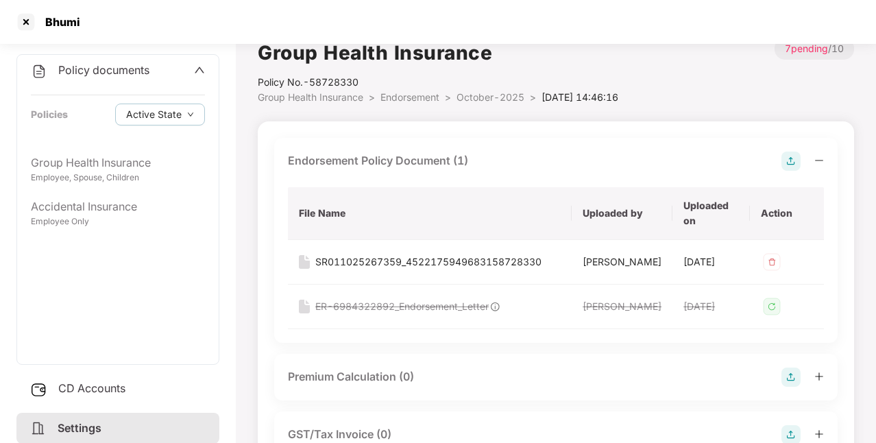
scroll to position [0, 0]
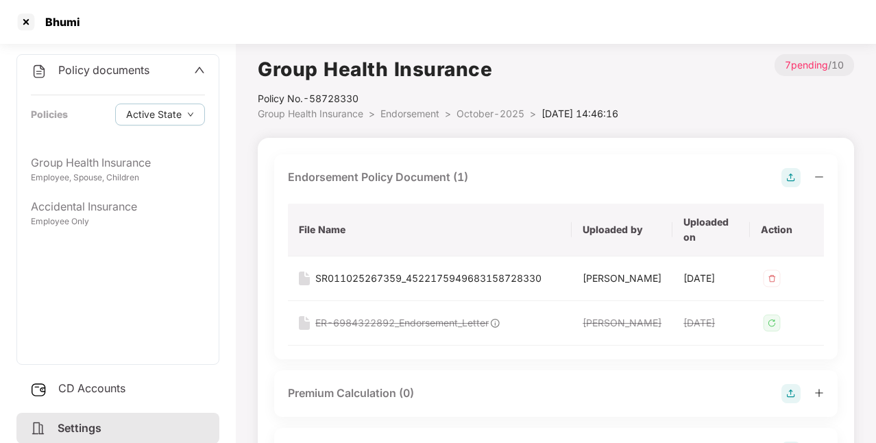
click at [93, 386] on span "CD Accounts" at bounding box center [91, 388] width 67 height 14
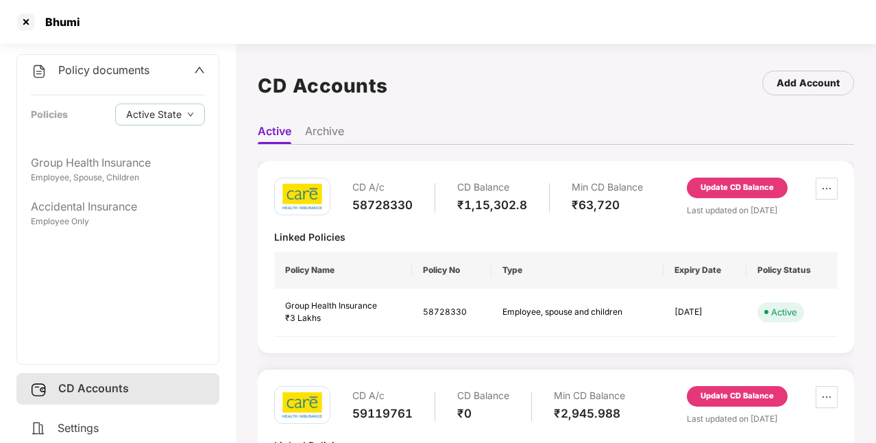
click at [757, 190] on div "Update CD Balance" at bounding box center [736, 188] width 73 height 12
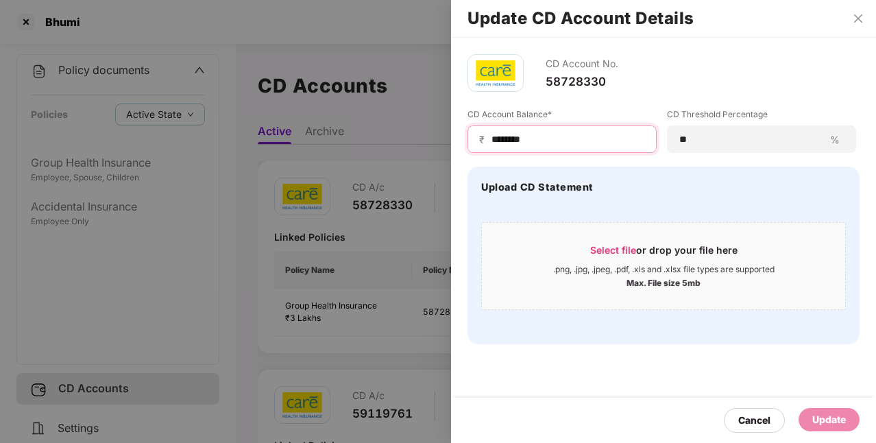
click at [560, 134] on input "********" at bounding box center [567, 139] width 155 height 14
type input "*****"
click at [831, 416] on div "Update" at bounding box center [829, 419] width 34 height 15
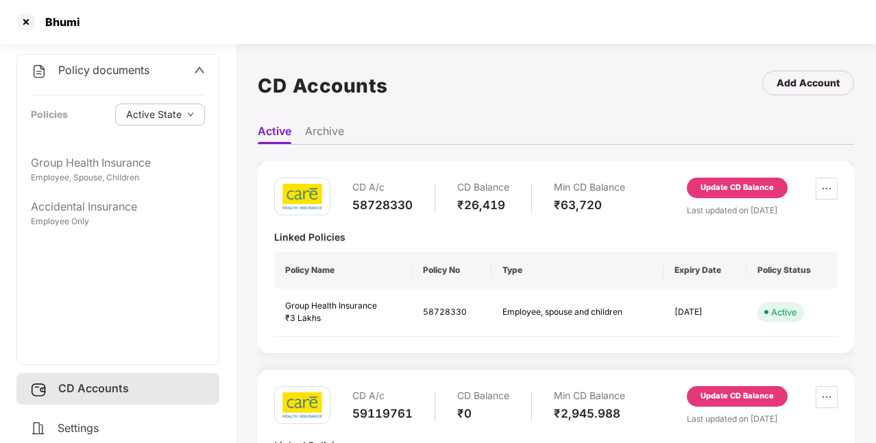
click at [112, 69] on span "Policy documents" at bounding box center [103, 70] width 91 height 14
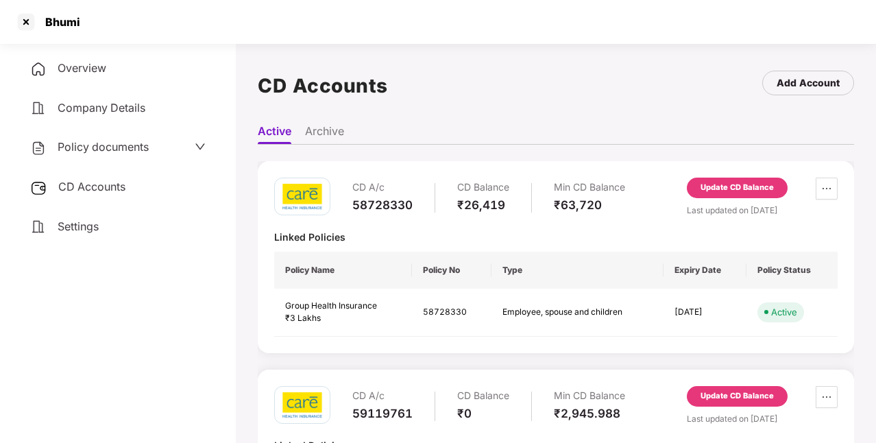
click at [117, 189] on span "CD Accounts" at bounding box center [91, 187] width 67 height 14
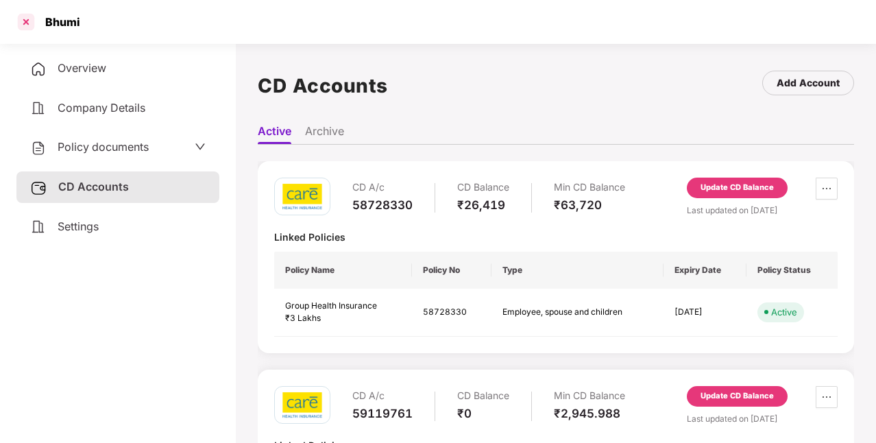
click at [23, 18] on div at bounding box center [26, 22] width 22 height 22
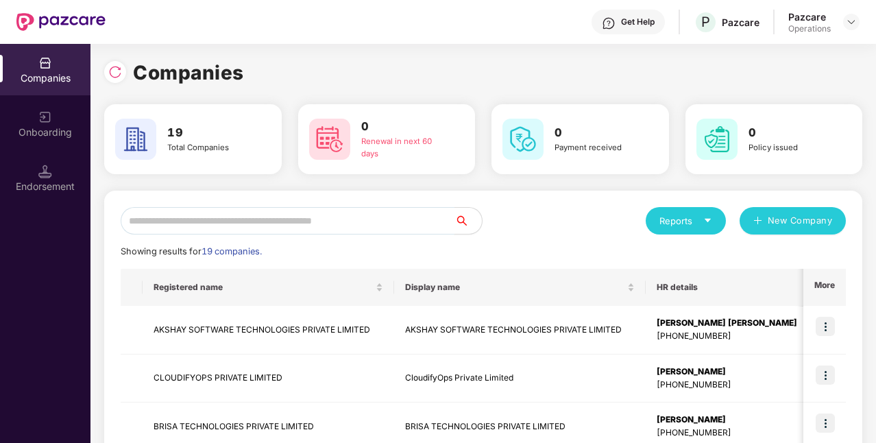
click at [402, 214] on input "text" at bounding box center [288, 220] width 334 height 27
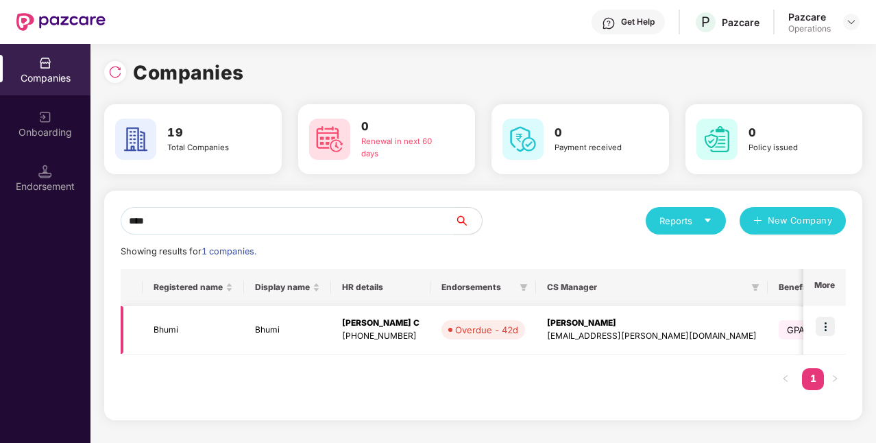
type input "****"
click at [828, 332] on img at bounding box center [824, 326] width 19 height 19
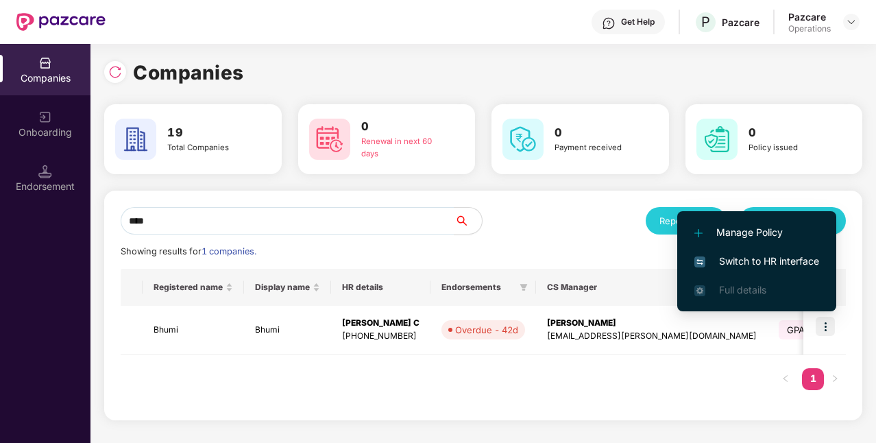
click at [750, 261] on span "Switch to HR interface" at bounding box center [756, 261] width 125 height 15
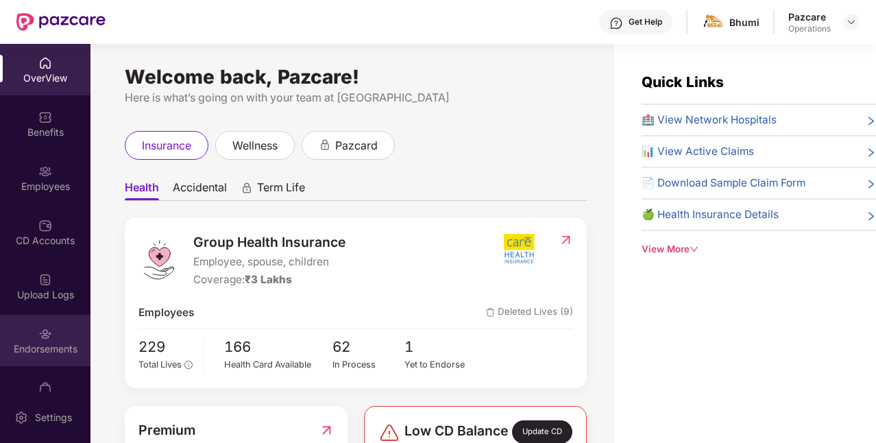
click at [80, 333] on div "Endorsements" at bounding box center [45, 340] width 90 height 51
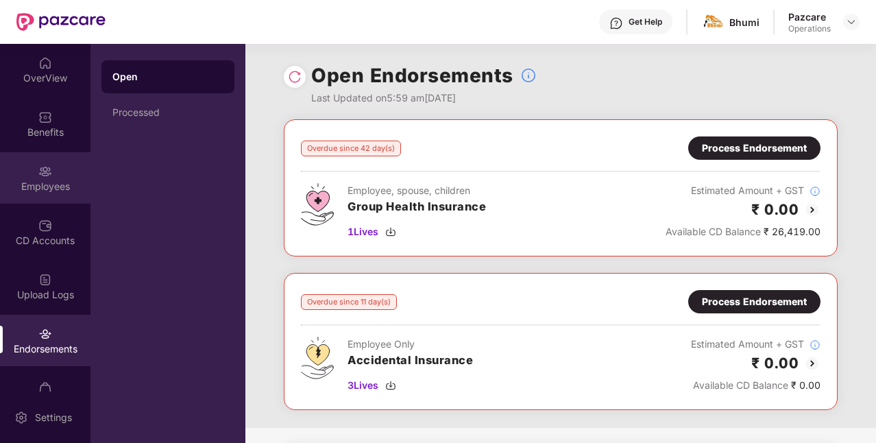
click at [63, 193] on div "Employees" at bounding box center [45, 177] width 90 height 51
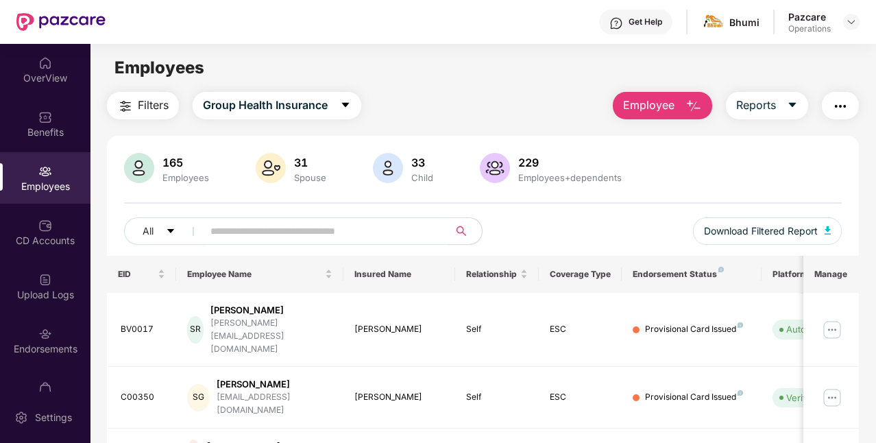
click at [843, 112] on img "button" at bounding box center [840, 106] width 16 height 16
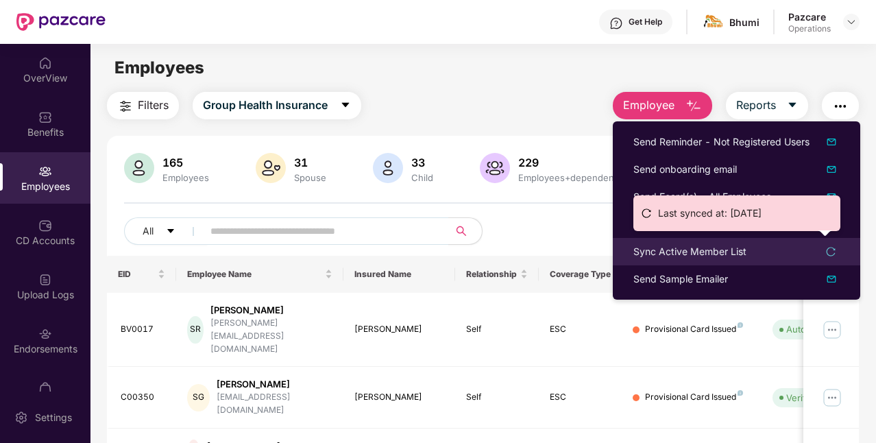
click at [736, 252] on div "Sync Active Member List" at bounding box center [689, 251] width 113 height 15
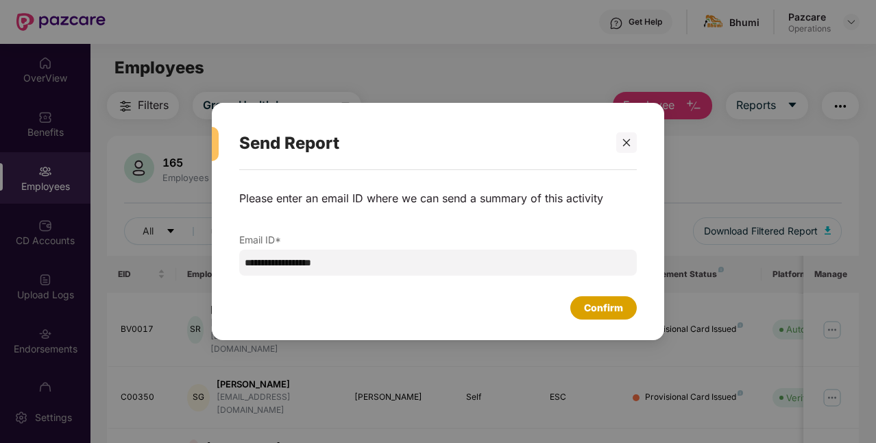
click at [585, 299] on div "Confirm" at bounding box center [603, 307] width 66 height 23
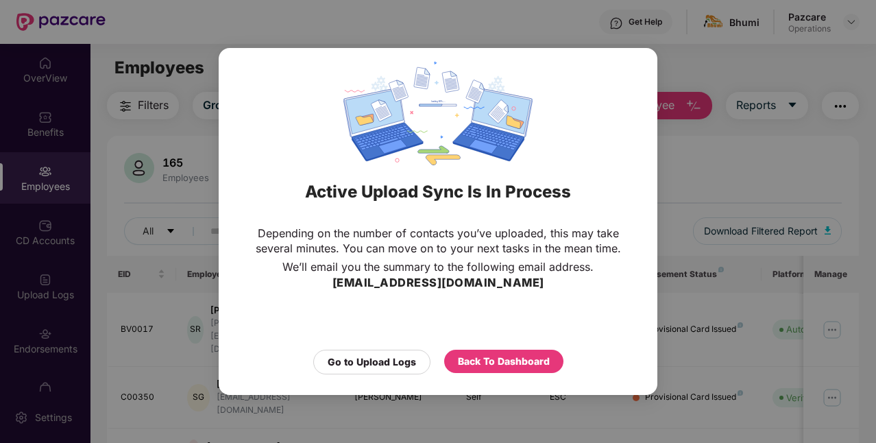
click at [757, 148] on div "Active Upload Sync Is In Process Depending on the number of contacts you’ve upl…" at bounding box center [438, 221] width 876 height 443
click at [392, 362] on div "Go to Upload Logs" at bounding box center [372, 361] width 88 height 15
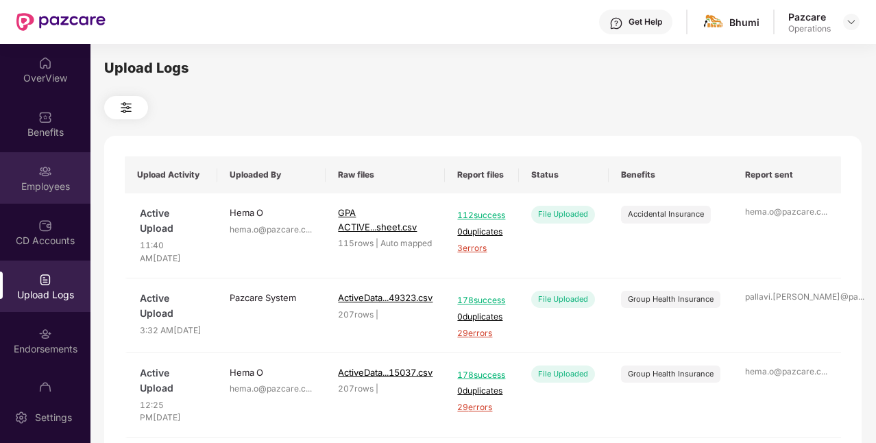
click at [50, 177] on div "Employees" at bounding box center [45, 177] width 90 height 51
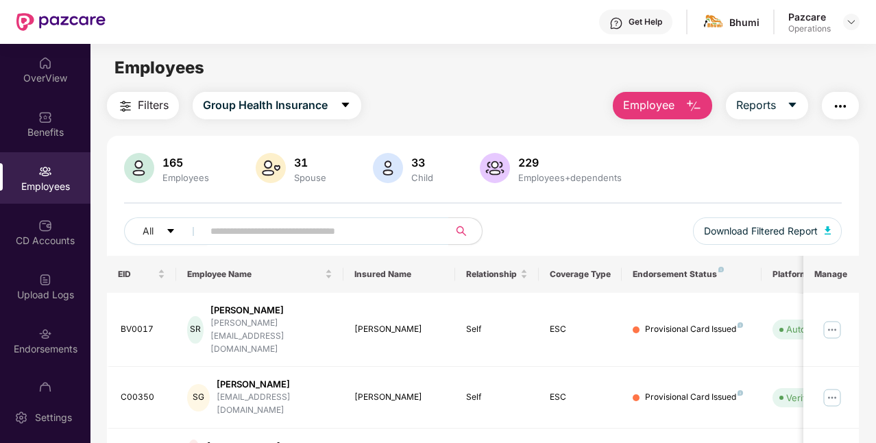
click at [848, 106] on img "button" at bounding box center [840, 106] width 16 height 16
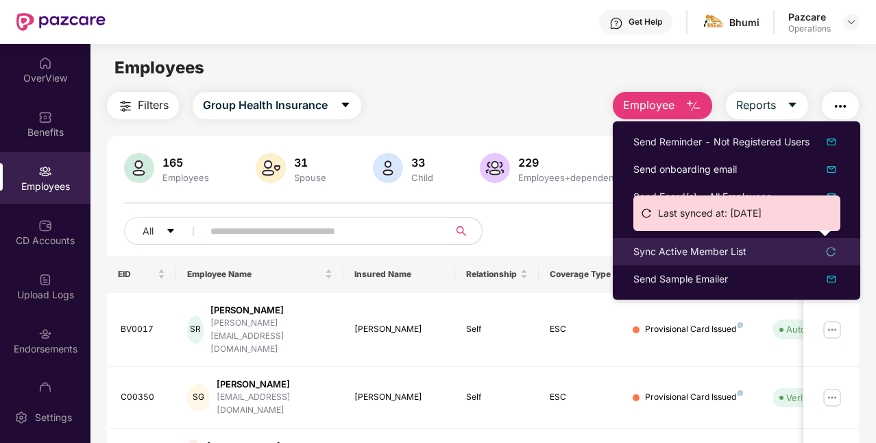
click at [711, 256] on div "Sync Active Member List" at bounding box center [689, 251] width 113 height 15
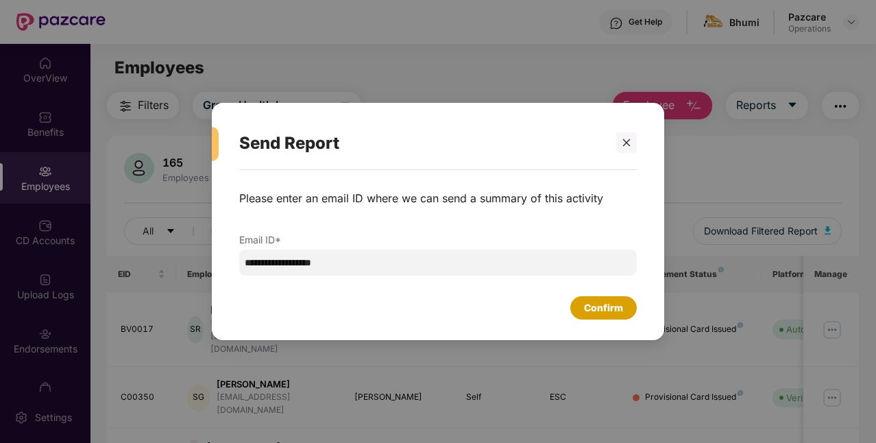
click at [619, 308] on div "Confirm" at bounding box center [603, 307] width 39 height 15
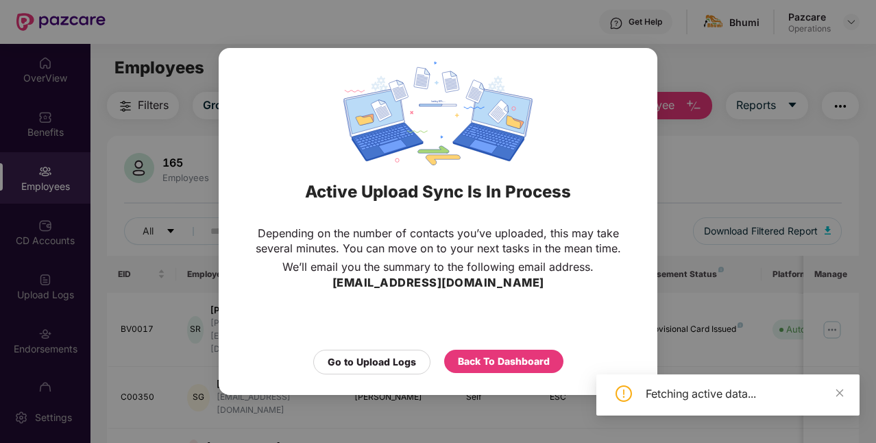
click at [711, 181] on div "Active Upload Sync Is In Process Depending on the number of contacts you’ve upl…" at bounding box center [438, 221] width 876 height 443
click at [398, 360] on div "Go to Upload Logs" at bounding box center [372, 361] width 88 height 15
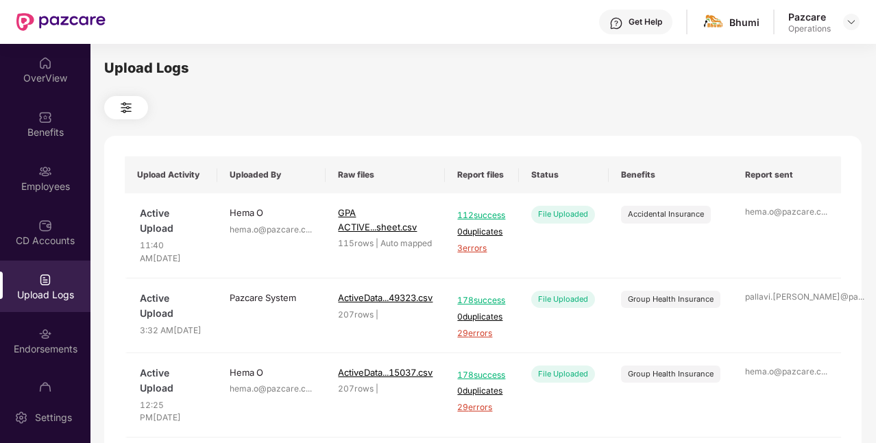
click at [334, 106] on div at bounding box center [482, 107] width 757 height 23
click at [64, 188] on div "Employees" at bounding box center [45, 187] width 90 height 14
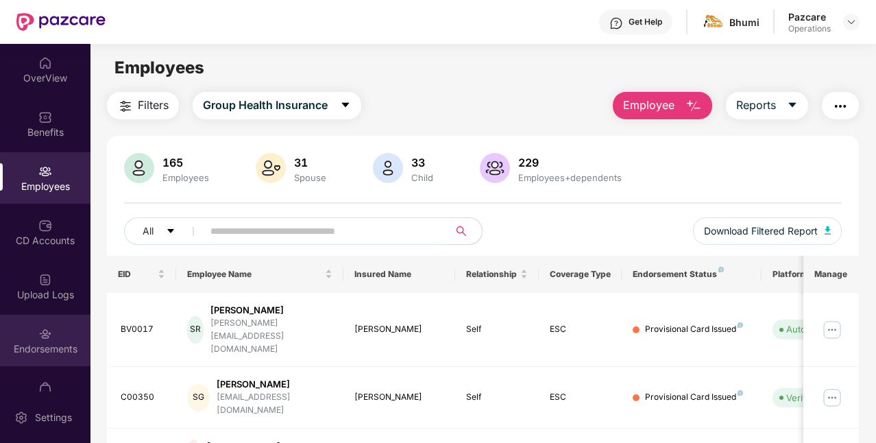
click at [58, 334] on div "Endorsements" at bounding box center [45, 340] width 90 height 51
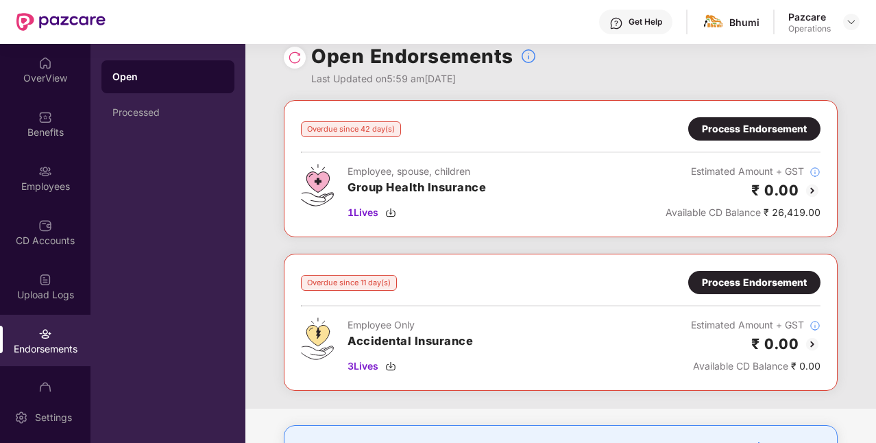
scroll to position [21, 0]
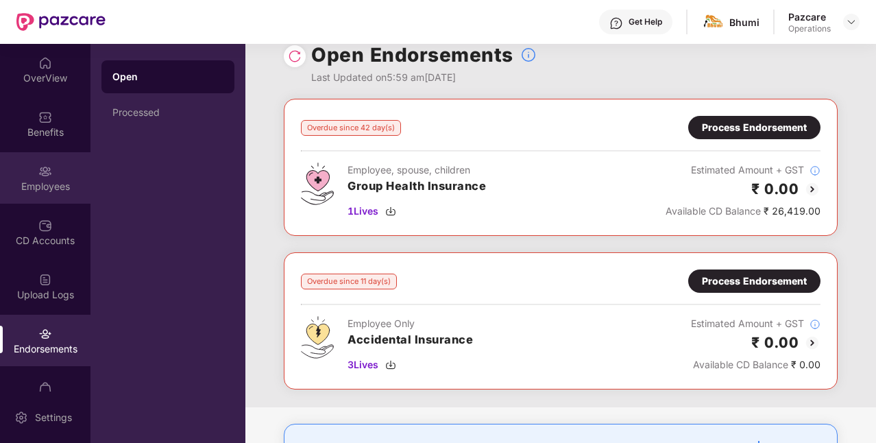
click at [68, 180] on div "Employees" at bounding box center [45, 187] width 90 height 14
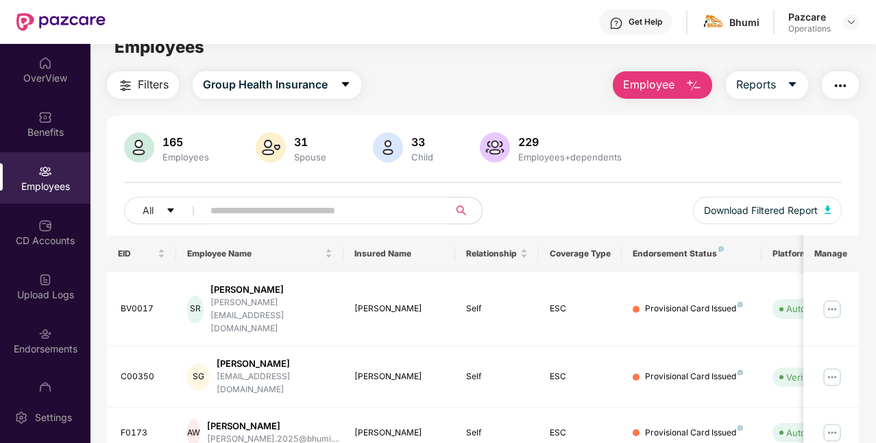
click at [168, 82] on span "Filters" at bounding box center [153, 84] width 31 height 17
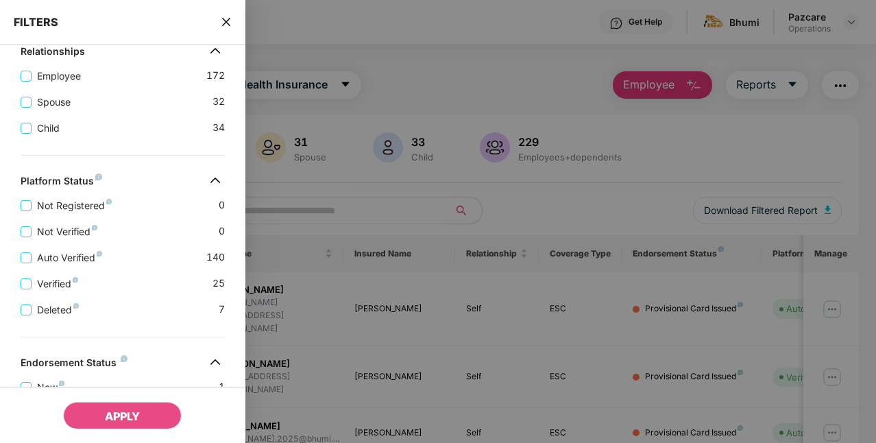
scroll to position [444, 0]
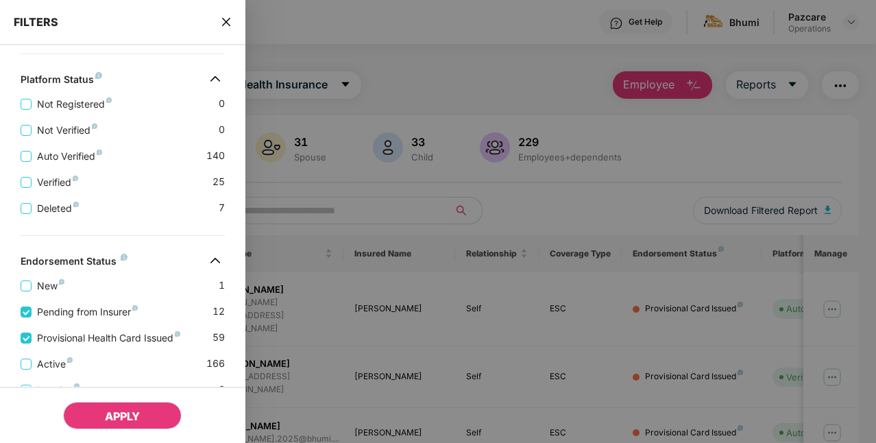
click at [139, 415] on span "APPLY" at bounding box center [122, 416] width 35 height 14
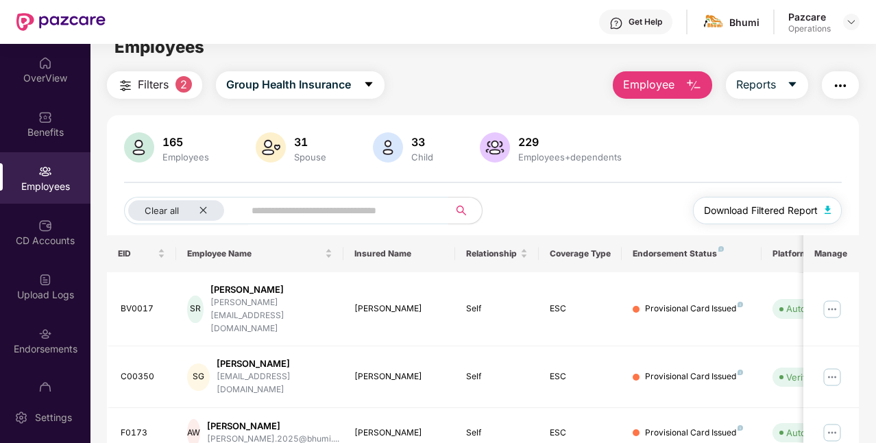
click at [766, 212] on span "Download Filtered Report" at bounding box center [761, 210] width 114 height 15
click at [840, 85] on img "button" at bounding box center [840, 85] width 16 height 16
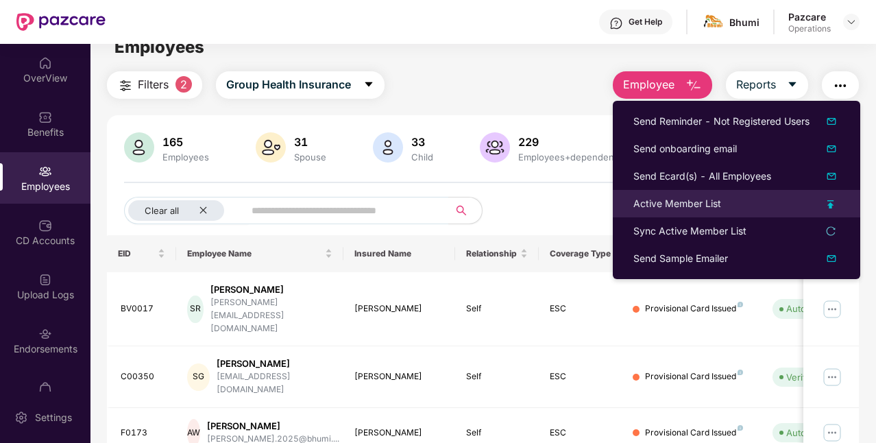
click at [700, 203] on div "Active Member List" at bounding box center [677, 203] width 88 height 15
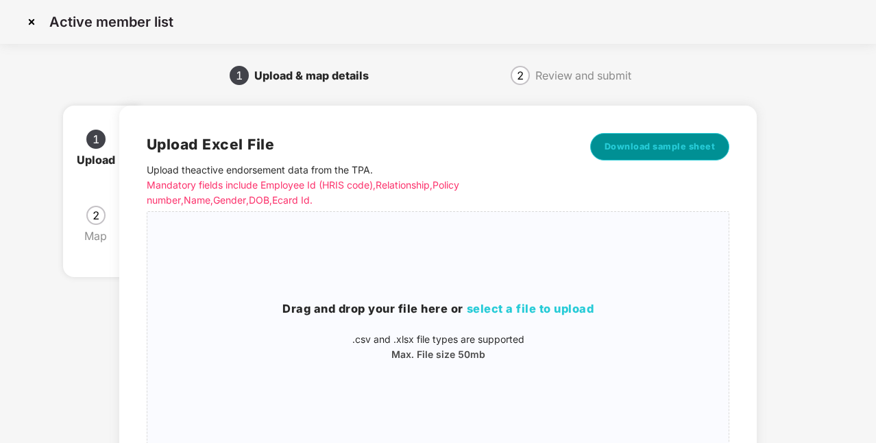
click at [682, 145] on span "Download sample sheet" at bounding box center [659, 147] width 111 height 14
